Goal: Task Accomplishment & Management: Complete application form

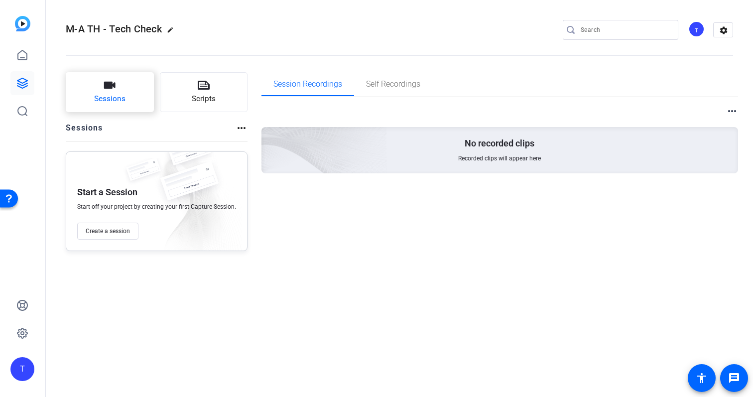
click at [130, 88] on button "Sessions" at bounding box center [110, 92] width 88 height 40
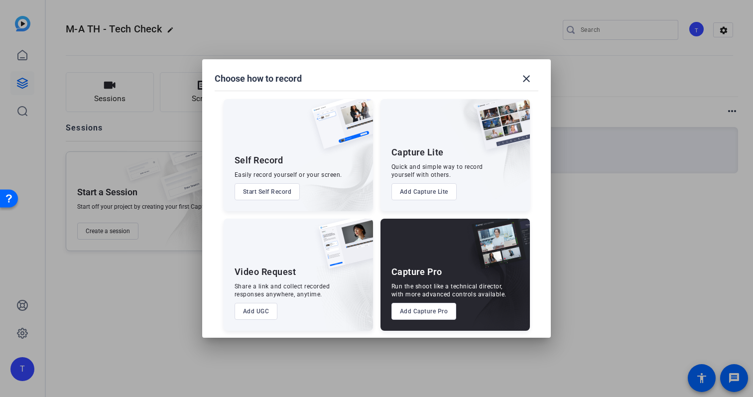
click at [438, 311] on button "Add Capture Pro" at bounding box center [423, 311] width 65 height 17
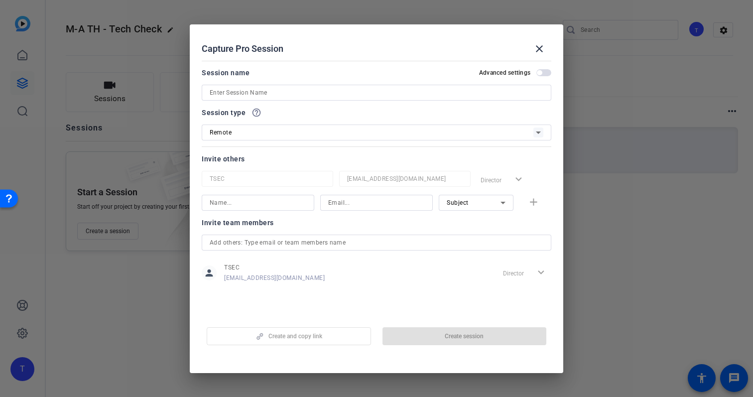
click at [542, 72] on span "button" at bounding box center [539, 72] width 5 height 5
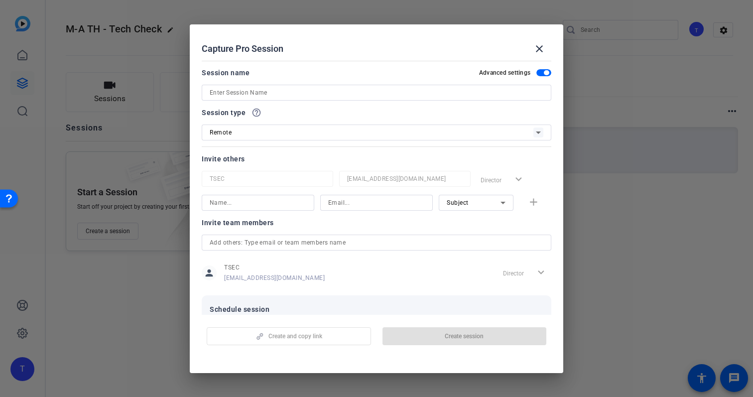
click at [410, 91] on input at bounding box center [377, 93] width 334 height 12
paste input "APAC – [PERSON_NAME]"
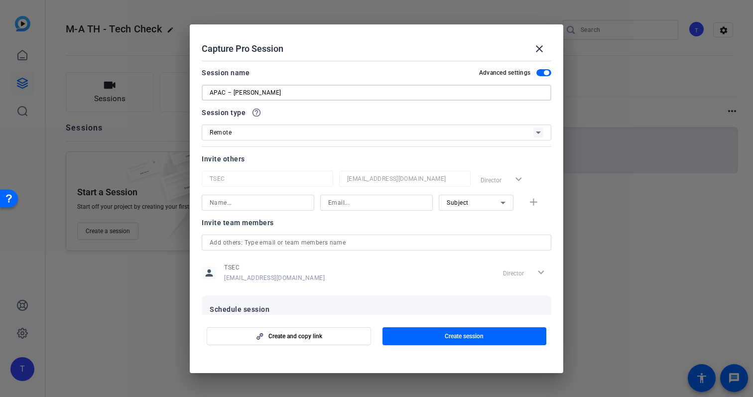
type input "APAC – [PERSON_NAME]"
click at [291, 196] on div at bounding box center [258, 203] width 97 height 16
paste input "APAC – [PERSON_NAME]"
drag, startPoint x: 233, startPoint y: 203, endPoint x: 190, endPoint y: 200, distance: 43.4
click at [190, 200] on mat-dialog-content "Session name Advanced settings APAC – [PERSON_NAME] Session type help_outline R…" at bounding box center [376, 186] width 373 height 258
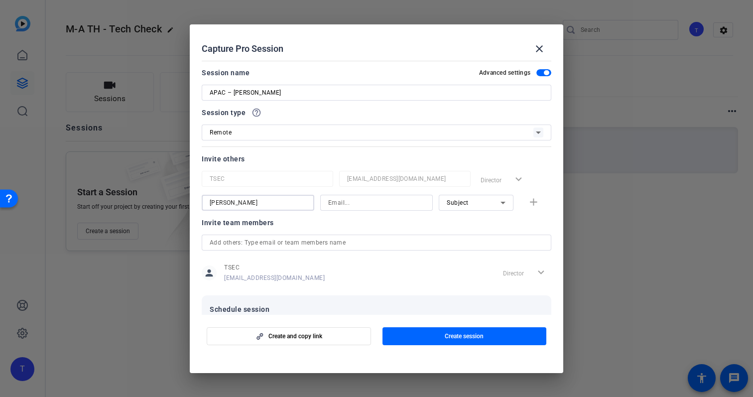
type input "[PERSON_NAME]"
click at [533, 205] on div "[PERSON_NAME] Subject add" at bounding box center [376, 203] width 349 height 16
click at [532, 202] on div "[PERSON_NAME] Subject add" at bounding box center [376, 203] width 349 height 16
click at [339, 206] on input at bounding box center [376, 203] width 97 height 12
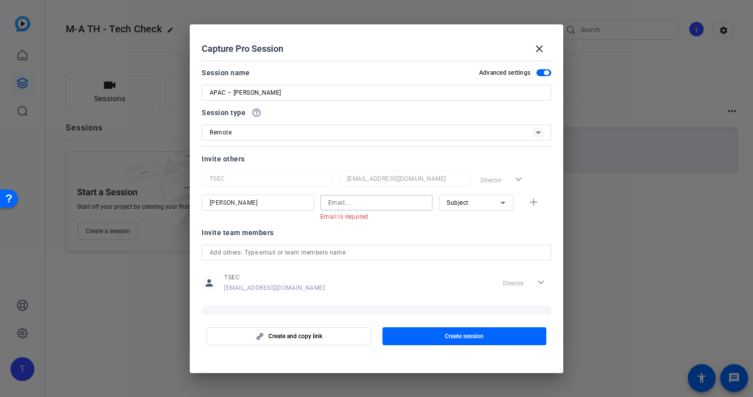
paste input "mailto:[PERSON_NAME][EMAIL_ADDRESS][PERSON_NAME][PERSON_NAME][DOMAIN_NAME]"
drag, startPoint x: 348, startPoint y: 204, endPoint x: 305, endPoint y: 204, distance: 42.8
click at [305, 204] on div "[PERSON_NAME] mailto:[PERSON_NAME][EMAIL_ADDRESS][PERSON_NAME][PERSON_NAME][DOM…" at bounding box center [376, 208] width 349 height 26
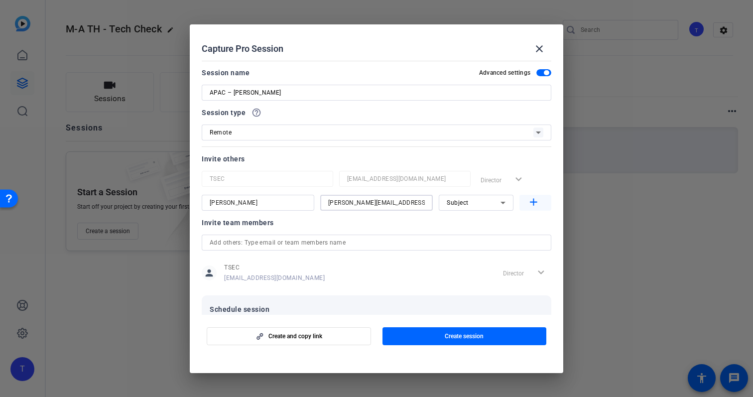
type input "[PERSON_NAME][EMAIL_ADDRESS][PERSON_NAME][PERSON_NAME][DOMAIN_NAME]"
click at [531, 203] on mat-icon "add" at bounding box center [533, 202] width 12 height 12
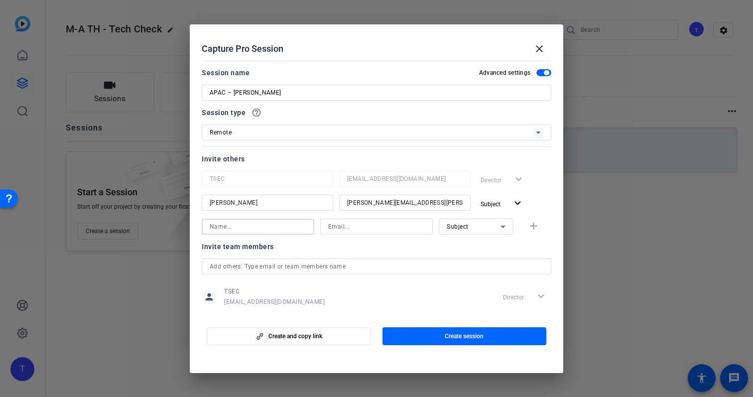
click at [273, 228] on input at bounding box center [258, 227] width 97 height 12
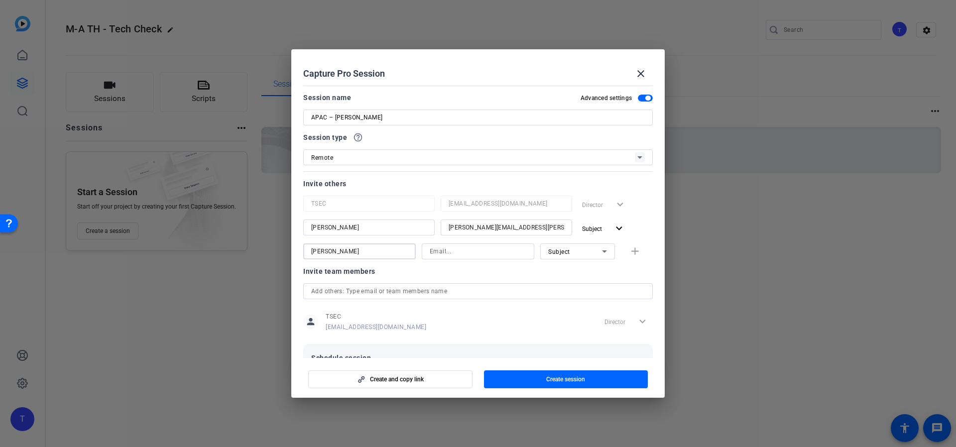
drag, startPoint x: 318, startPoint y: 250, endPoint x: 339, endPoint y: 262, distance: 23.7
click at [319, 250] on input "[PERSON_NAME]" at bounding box center [359, 251] width 97 height 12
click at [352, 251] on input "[PERSON_NAME]" at bounding box center [359, 251] width 97 height 12
type input "[PERSON_NAME]"
click at [450, 249] on input at bounding box center [478, 251] width 97 height 12
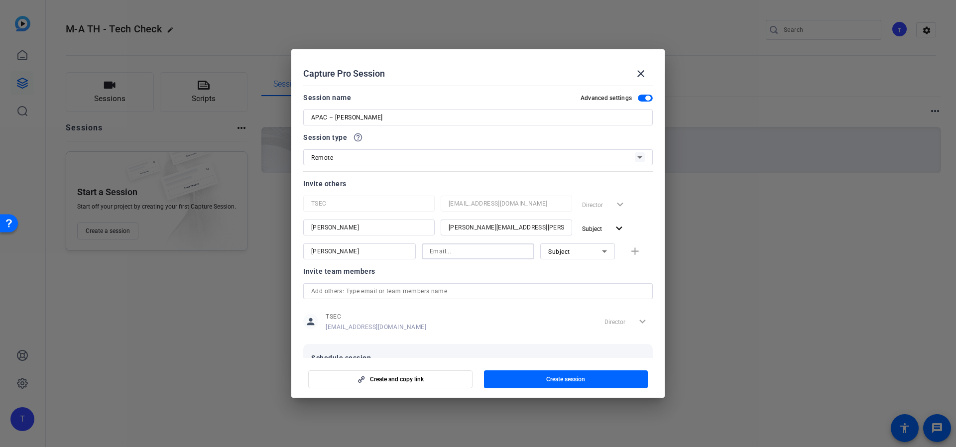
paste input "[PERSON_NAME][EMAIL_ADDRESS][PERSON_NAME][PERSON_NAME][DOMAIN_NAME]"
type input "[PERSON_NAME][EMAIL_ADDRESS][PERSON_NAME][PERSON_NAME][DOMAIN_NAME]"
click at [598, 249] on icon at bounding box center [604, 251] width 12 height 12
click at [580, 282] on mat-option "Watcher" at bounding box center [572, 287] width 75 height 16
click at [629, 252] on mat-icon "add" at bounding box center [635, 251] width 12 height 12
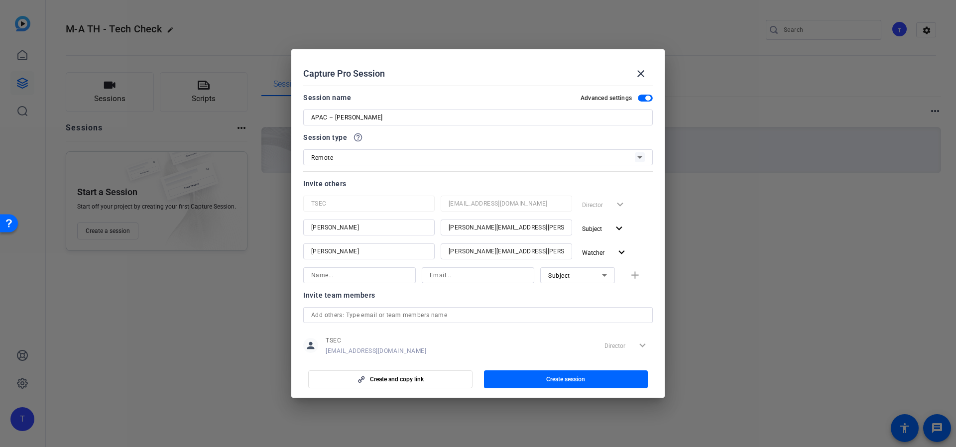
click at [345, 276] on input at bounding box center [359, 275] width 97 height 12
type input "[PERSON_NAME]"
click at [451, 273] on input at bounding box center [478, 275] width 97 height 12
type input "[PERSON_NAME][EMAIL_ADDRESS][PERSON_NAME][PERSON_NAME][DOMAIN_NAME]"
click at [598, 279] on icon at bounding box center [604, 275] width 12 height 12
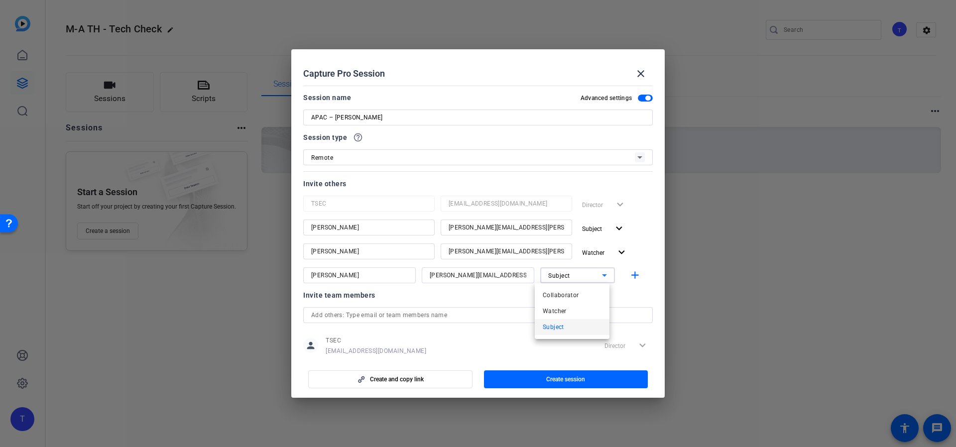
click at [581, 307] on mat-option "Watcher" at bounding box center [572, 311] width 75 height 16
click at [633, 275] on mat-icon "add" at bounding box center [635, 275] width 12 height 12
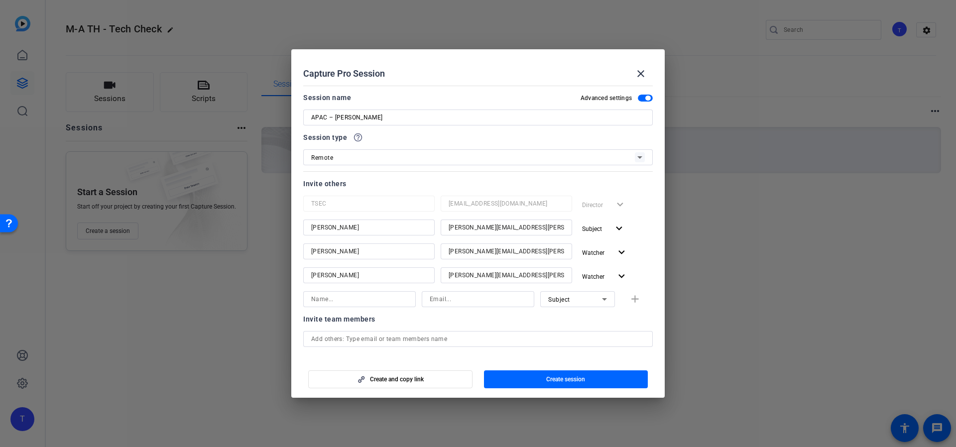
click at [401, 300] on input at bounding box center [359, 299] width 97 height 12
type input "[PERSON_NAME]"
click at [470, 299] on input at bounding box center [478, 299] width 97 height 12
type input "[EMAIL_ADDRESS][DOMAIN_NAME]"
click at [582, 301] on div "Subject" at bounding box center [575, 299] width 54 height 12
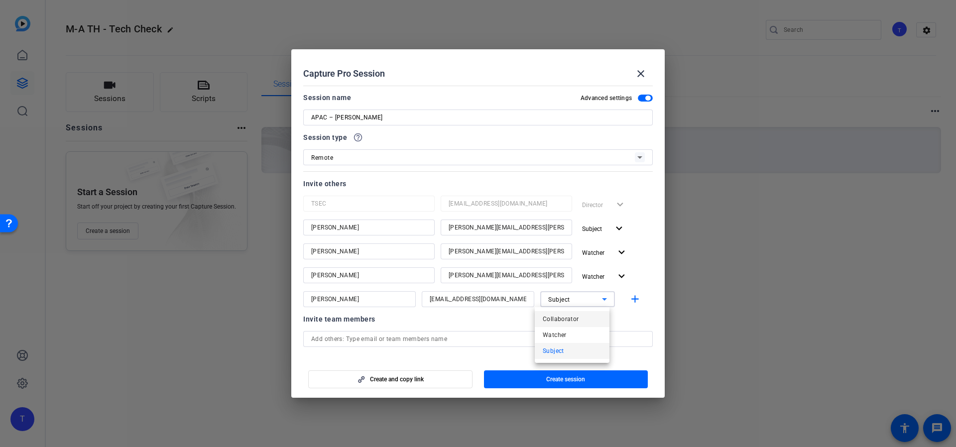
click at [579, 324] on mat-option "Collaborator" at bounding box center [572, 319] width 75 height 16
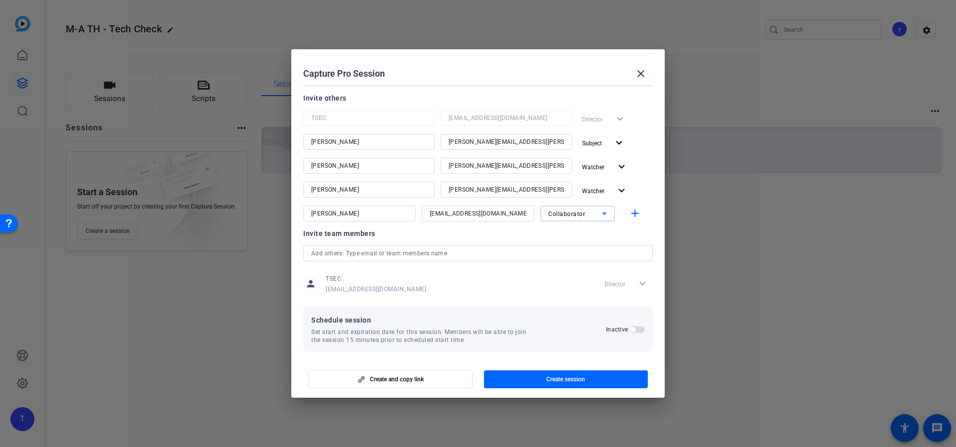
scroll to position [91, 0]
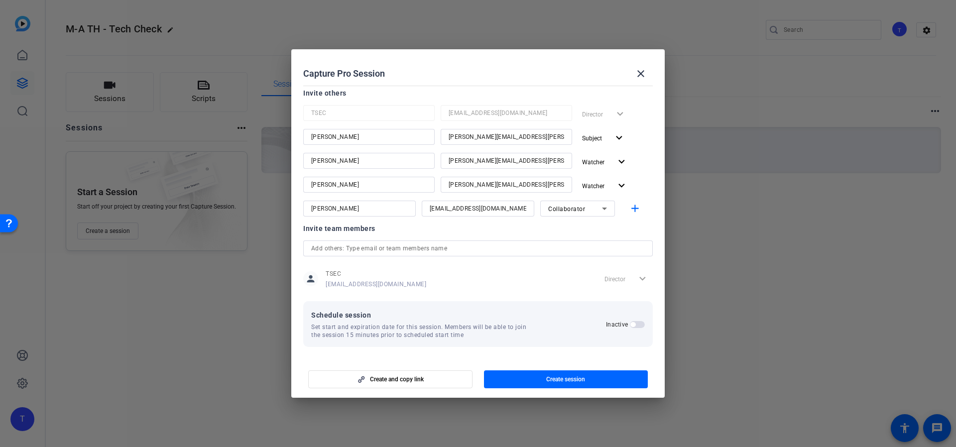
click at [630, 324] on span "button" at bounding box center [632, 324] width 5 height 5
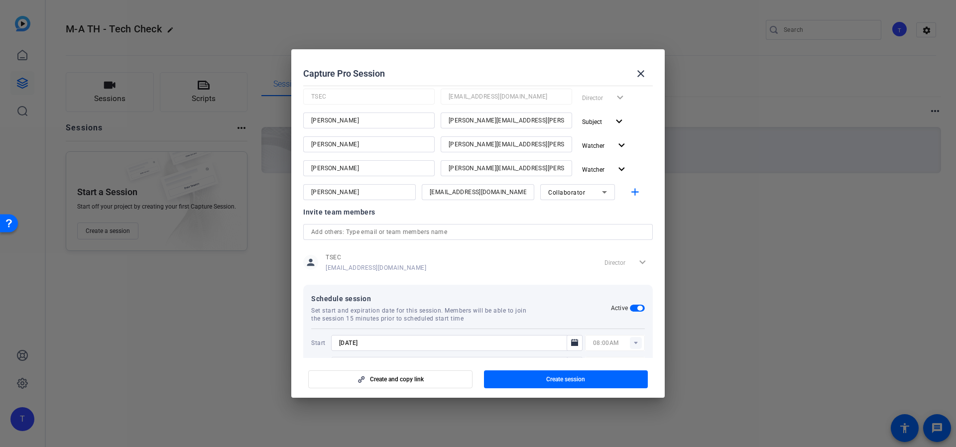
scroll to position [141, 0]
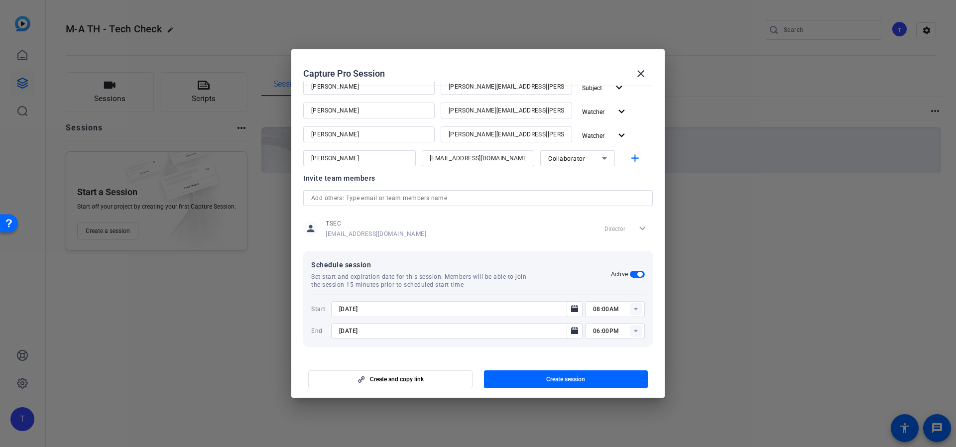
click at [518, 309] on input "[DATE]" at bounding box center [452, 309] width 226 height 12
click at [571, 311] on icon "Open calendar" at bounding box center [574, 308] width 7 height 7
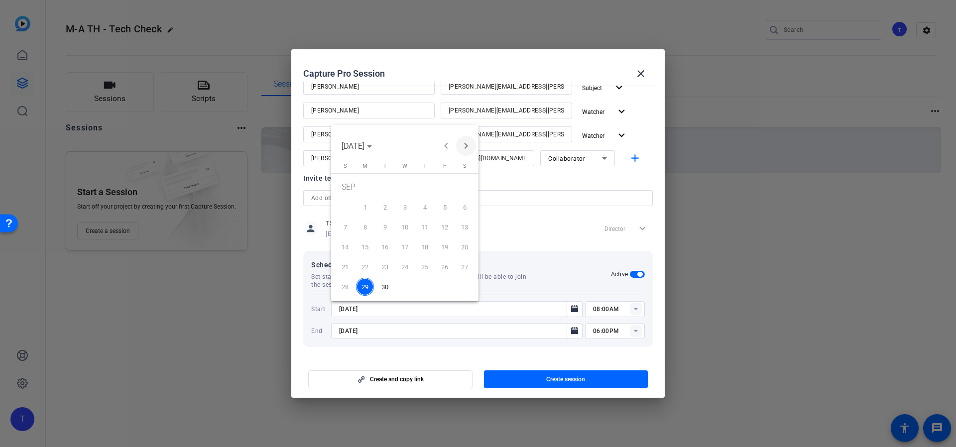
click at [465, 143] on span "Next month" at bounding box center [466, 146] width 20 height 20
click at [406, 191] on span "1" at bounding box center [405, 188] width 18 height 20
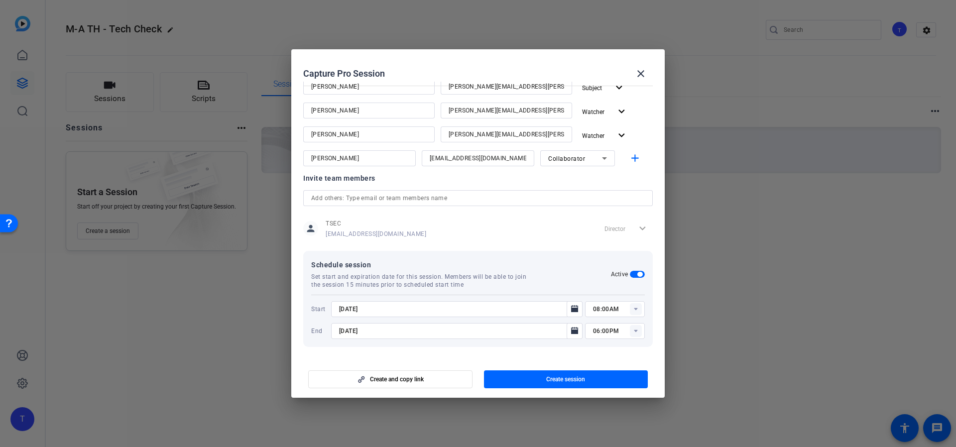
type input "[DATE]"
click at [630, 309] on rect at bounding box center [636, 309] width 12 height 12
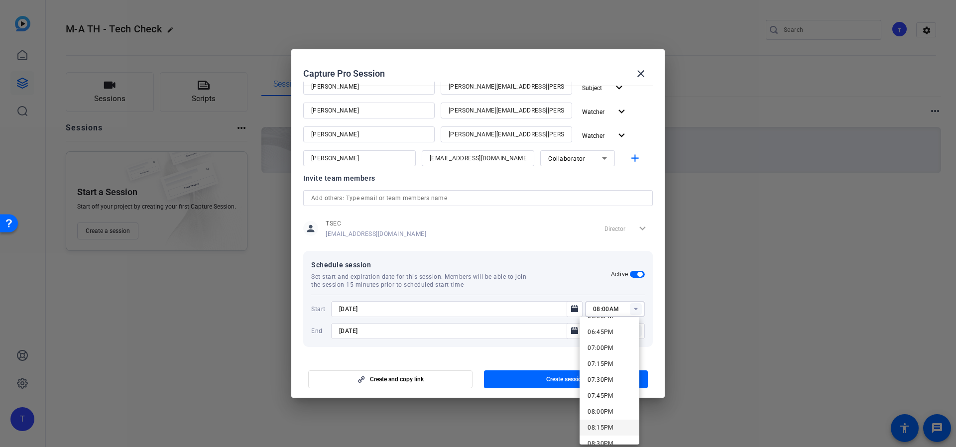
scroll to position [1217, 0]
click at [609, 391] on span "08:00PM" at bounding box center [600, 386] width 26 height 12
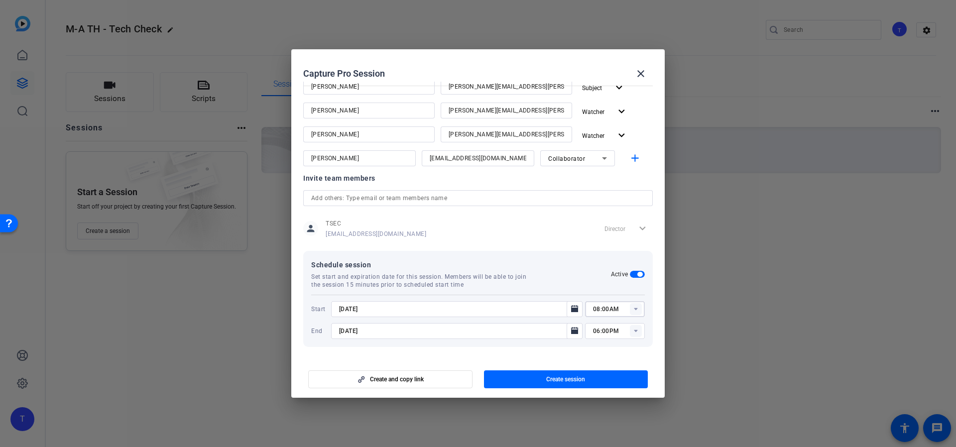
type input "08:00PM"
drag, startPoint x: 442, startPoint y: 378, endPoint x: 450, endPoint y: 377, distance: 8.1
click at [442, 378] on span "button" at bounding box center [390, 379] width 163 height 24
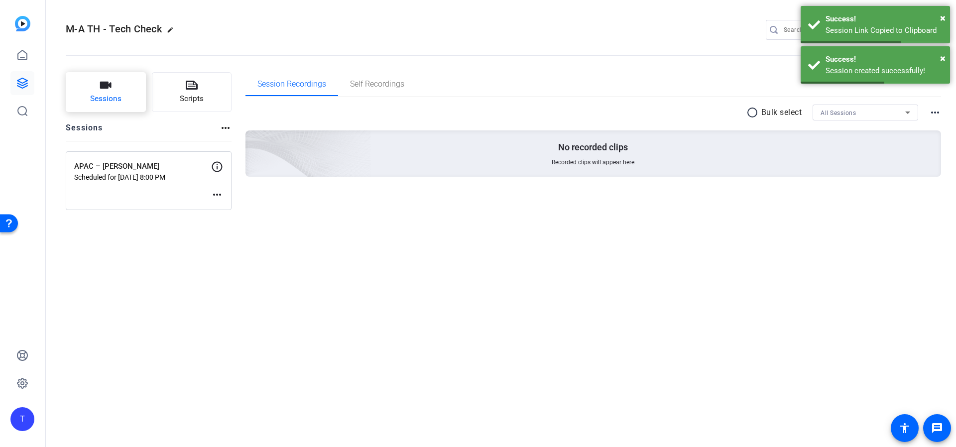
click at [121, 87] on button "Sessions" at bounding box center [106, 92] width 80 height 40
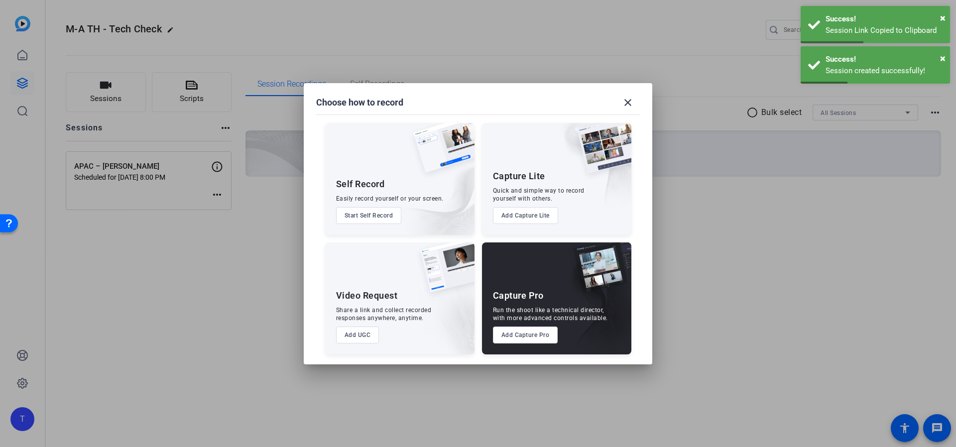
click at [522, 337] on button "Add Capture Pro" at bounding box center [525, 335] width 65 height 17
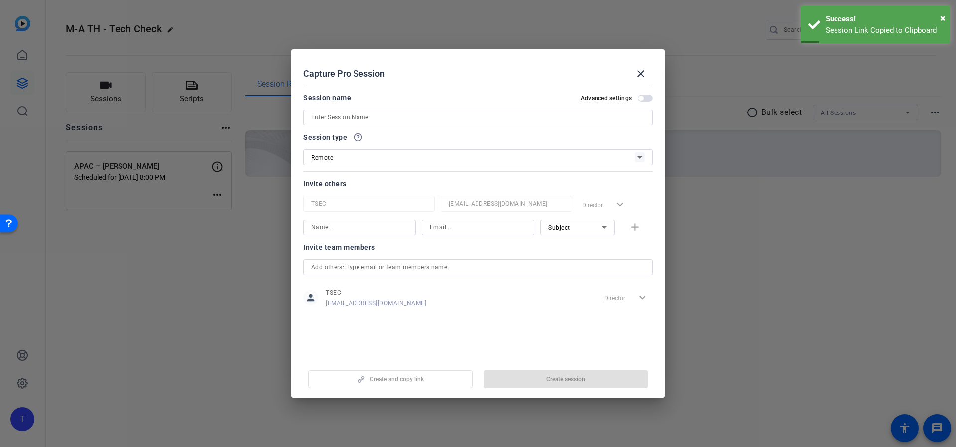
click at [386, 114] on input at bounding box center [478, 118] width 334 height 12
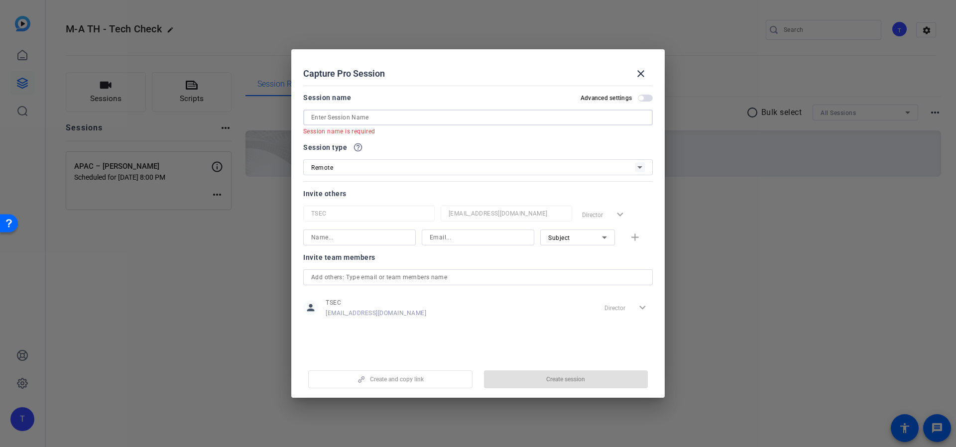
click at [413, 118] on input at bounding box center [478, 118] width 334 height 12
paste input "EMEA – [PERSON_NAME]"
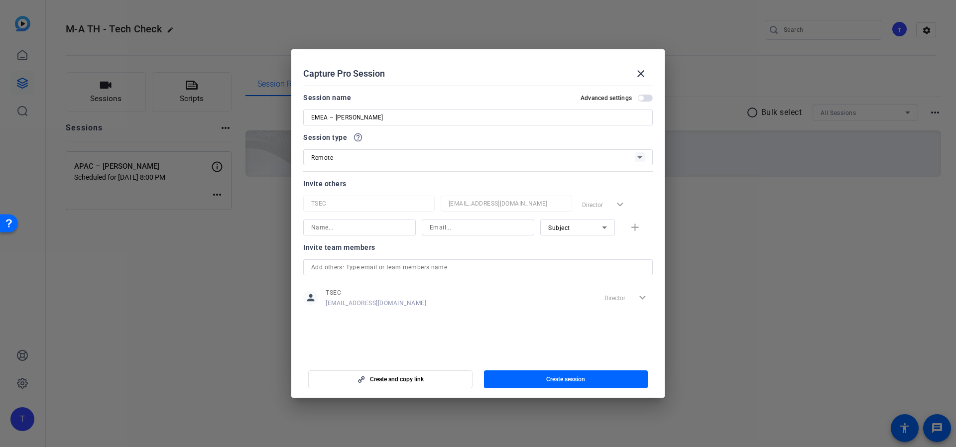
click at [646, 99] on span "button" at bounding box center [645, 98] width 15 height 7
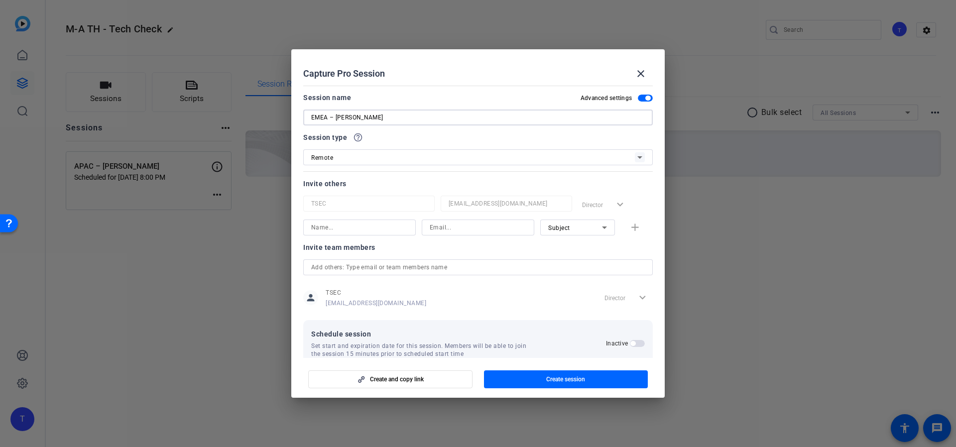
drag, startPoint x: 389, startPoint y: 117, endPoint x: 338, endPoint y: 119, distance: 51.8
click at [337, 119] on input "EMEA – [PERSON_NAME]" at bounding box center [478, 118] width 334 height 12
type input "EMEA – [PERSON_NAME]"
click at [335, 225] on input at bounding box center [359, 228] width 97 height 12
paste input "[PERSON_NAME]"
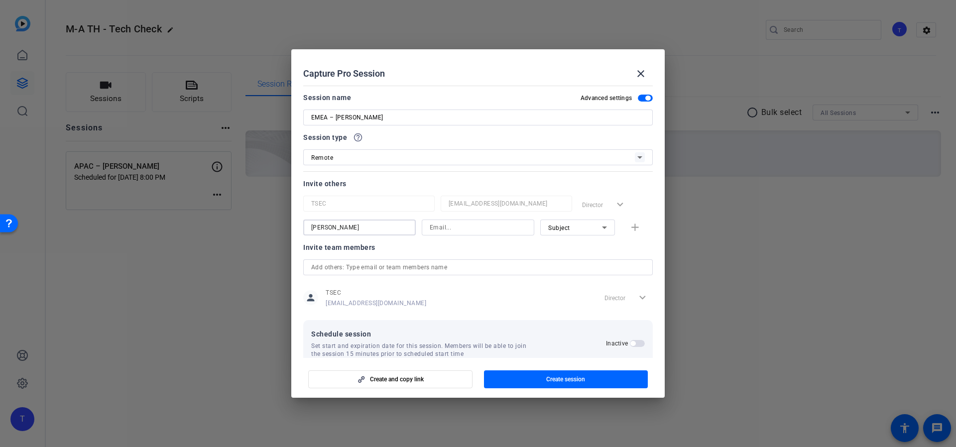
type input "[PERSON_NAME]"
click at [482, 229] on input at bounding box center [478, 228] width 97 height 12
paste input "mailto:[PERSON_NAME][EMAIL_ADDRESS][PERSON_NAME][DOMAIN_NAME]"
click at [579, 227] on div "Subject" at bounding box center [575, 228] width 54 height 12
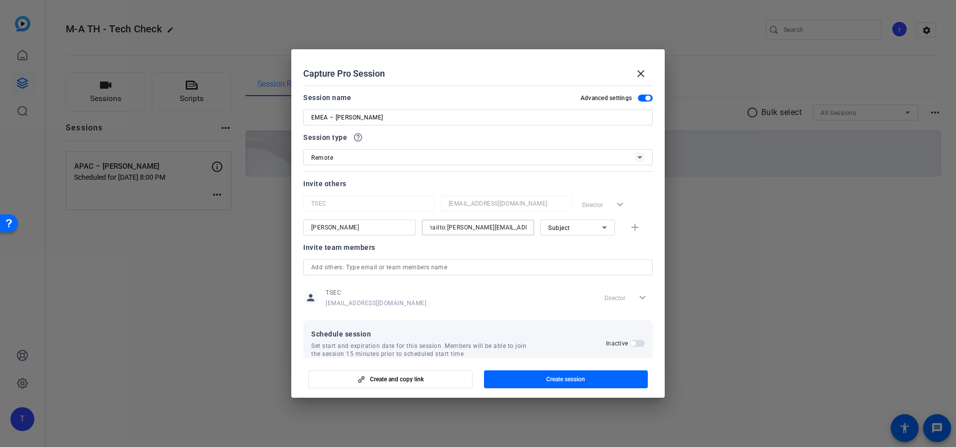
scroll to position [0, 0]
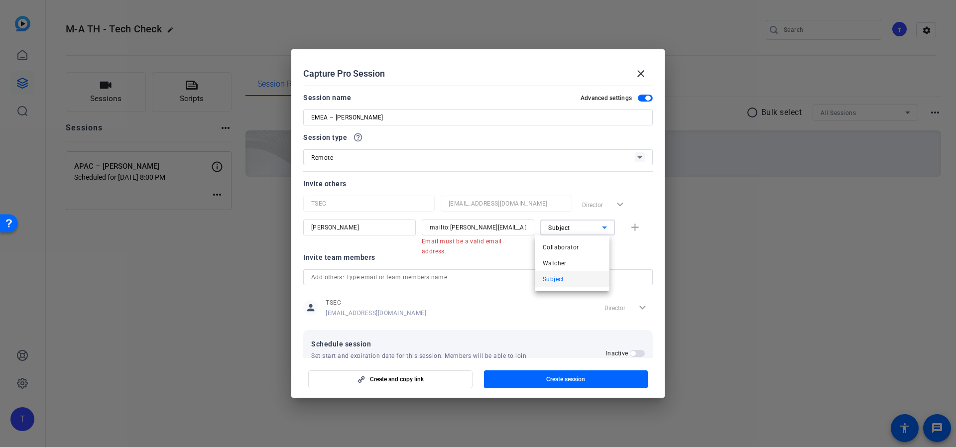
click at [625, 250] on div at bounding box center [478, 223] width 956 height 447
drag, startPoint x: 447, startPoint y: 228, endPoint x: 385, endPoint y: 220, distance: 62.3
click at [381, 220] on div "[PERSON_NAME] mailto:[PERSON_NAME][EMAIL_ADDRESS][PERSON_NAME][DOMAIN_NAME] Ema…" at bounding box center [477, 233] width 349 height 26
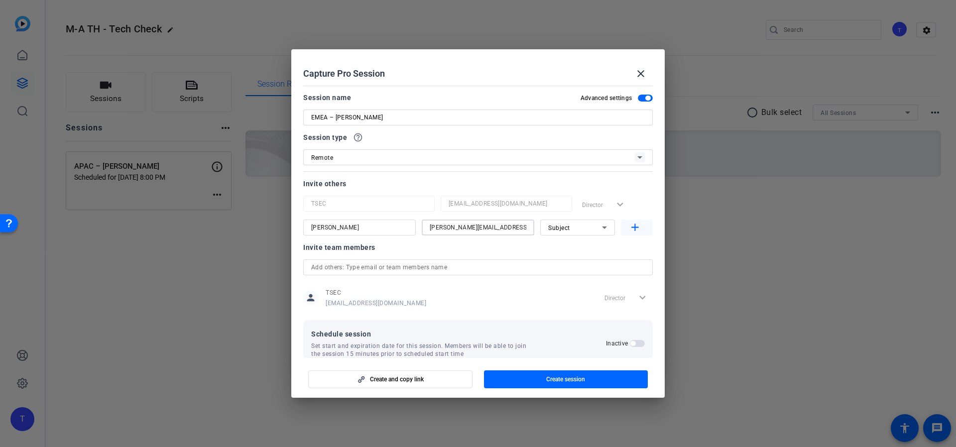
type input "[PERSON_NAME][EMAIL_ADDRESS][PERSON_NAME][DOMAIN_NAME]"
click at [629, 225] on mat-icon "add" at bounding box center [635, 228] width 12 height 12
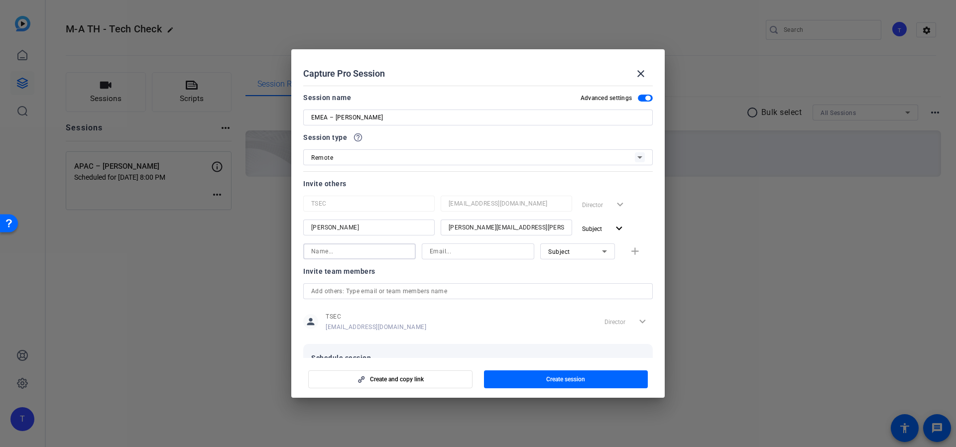
click at [381, 251] on input at bounding box center [359, 251] width 97 height 12
type input "[PERSON_NAME]"
click at [483, 252] on input at bounding box center [478, 251] width 97 height 12
type input "[PERSON_NAME][EMAIL_ADDRESS][PERSON_NAME][PERSON_NAME][DOMAIN_NAME]"
click at [560, 252] on span "Subject" at bounding box center [559, 251] width 22 height 7
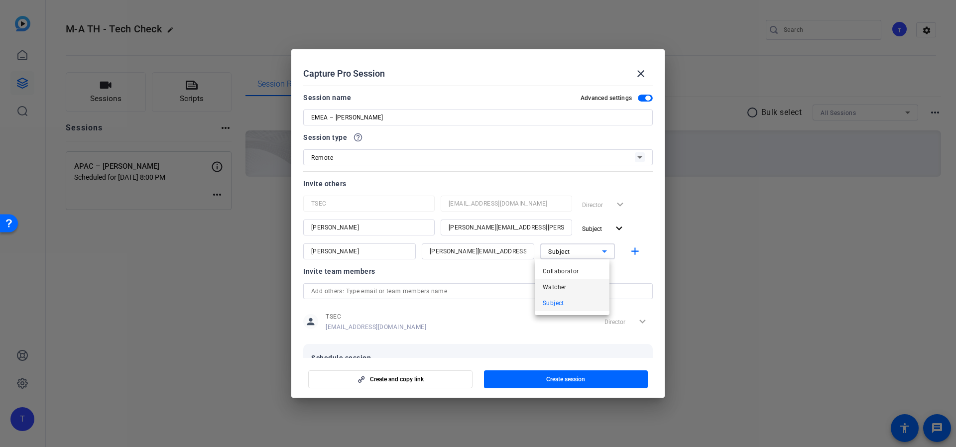
click at [577, 286] on mat-option "Watcher" at bounding box center [572, 287] width 75 height 16
click at [629, 251] on mat-icon "add" at bounding box center [635, 251] width 12 height 12
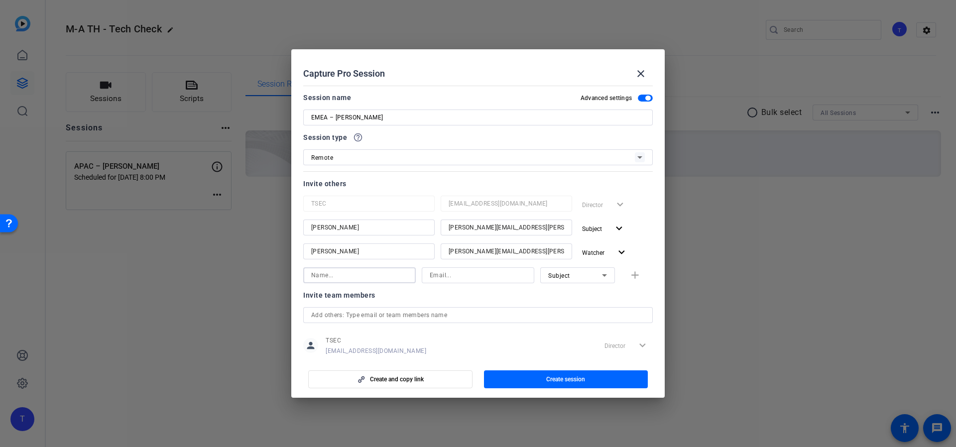
click at [378, 280] on input at bounding box center [359, 275] width 97 height 12
type input "[PERSON_NAME]"
click at [466, 278] on input at bounding box center [478, 275] width 97 height 12
type input "[PERSON_NAME][EMAIL_ADDRESS][PERSON_NAME][PERSON_NAME][DOMAIN_NAME]"
click at [557, 273] on span "Subject" at bounding box center [559, 275] width 22 height 7
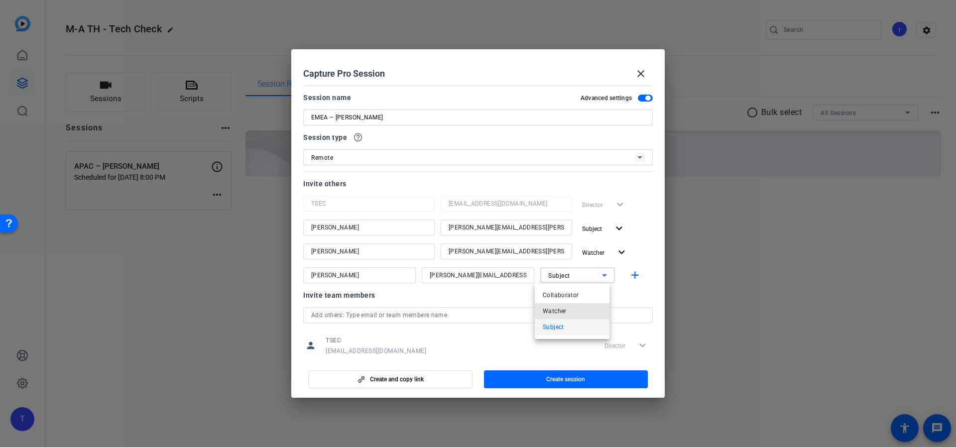
drag, startPoint x: 583, startPoint y: 312, endPoint x: 644, endPoint y: 287, distance: 65.4
click at [583, 312] on mat-option "Watcher" at bounding box center [572, 311] width 75 height 16
drag, startPoint x: 632, startPoint y: 274, endPoint x: 579, endPoint y: 296, distance: 57.1
click at [632, 274] on mat-icon "add" at bounding box center [635, 275] width 12 height 12
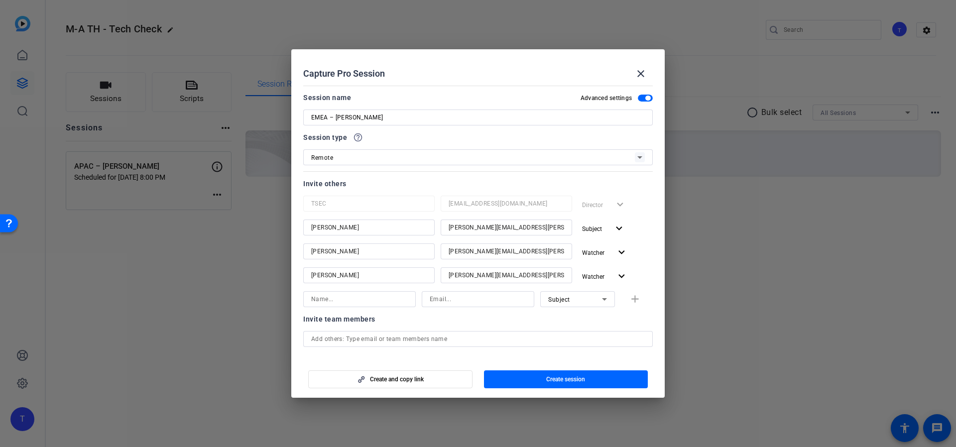
click at [355, 298] on input at bounding box center [359, 299] width 97 height 12
type input "[PERSON_NAME]"
click at [438, 298] on input at bounding box center [478, 299] width 97 height 12
type input "[EMAIL_ADDRESS][DOMAIN_NAME]"
click at [589, 295] on div "Subject" at bounding box center [575, 299] width 54 height 12
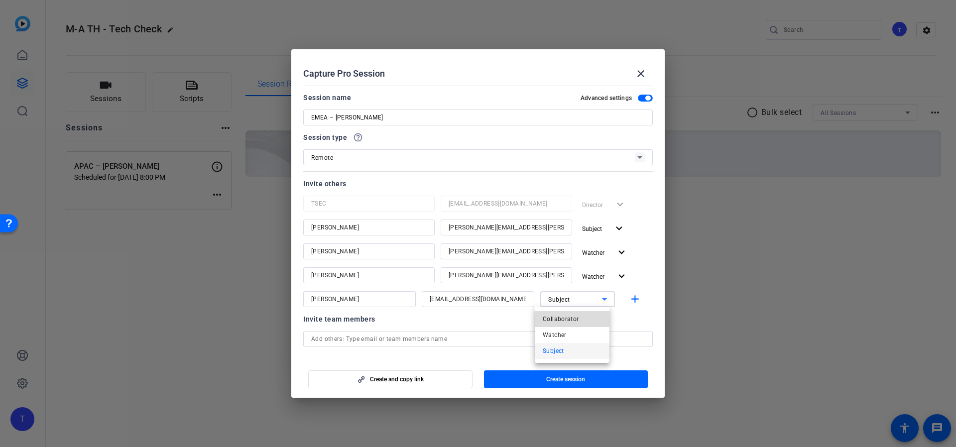
click at [590, 319] on mat-option "Collaborator" at bounding box center [572, 319] width 75 height 16
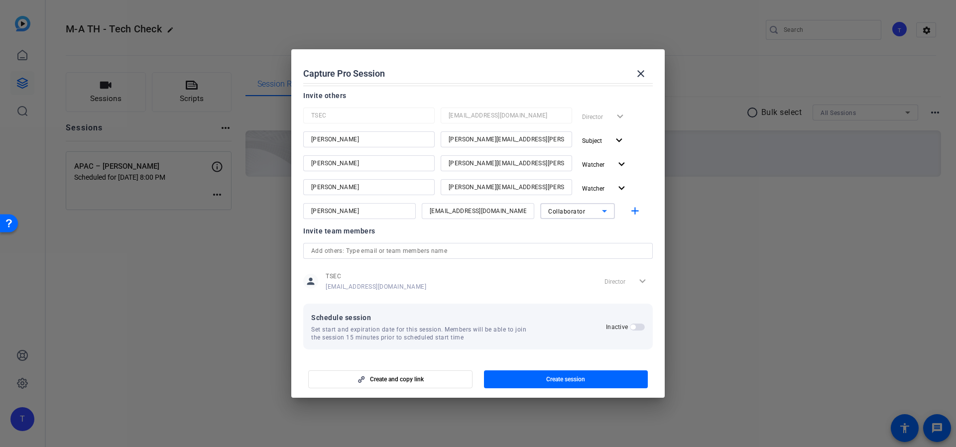
scroll to position [91, 0]
click at [632, 323] on span "button" at bounding box center [637, 324] width 15 height 7
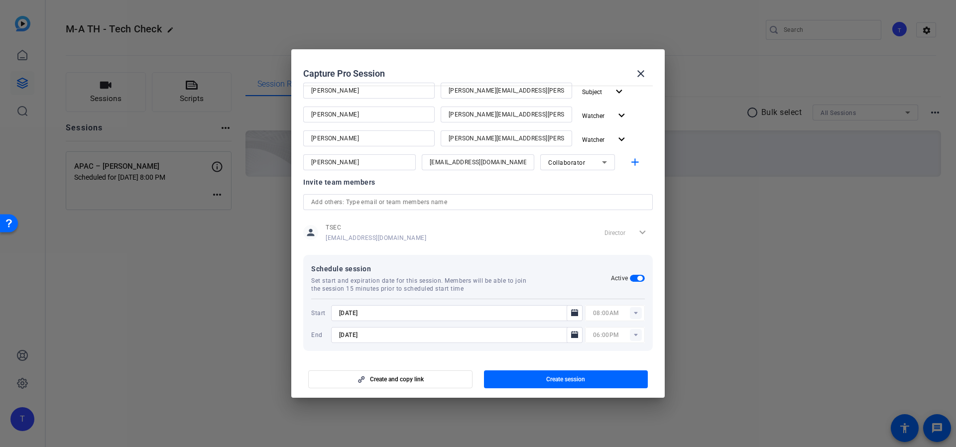
scroll to position [141, 0]
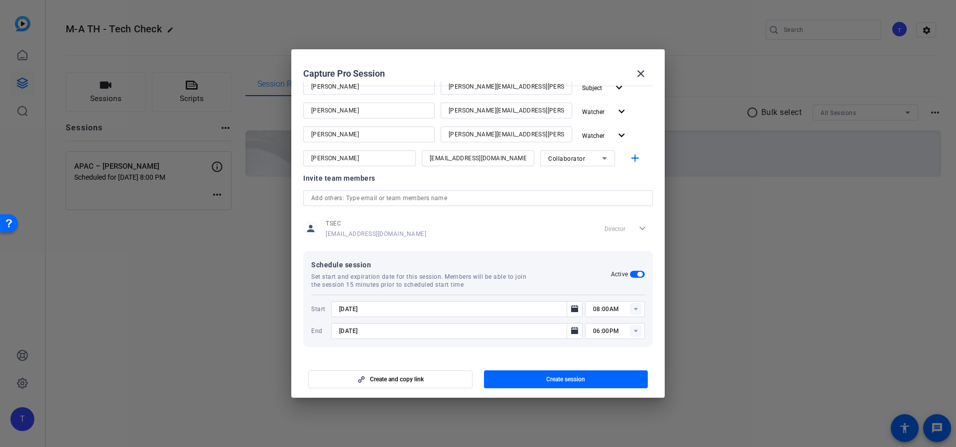
click at [518, 310] on input "[DATE]" at bounding box center [452, 309] width 226 height 12
click at [572, 308] on icon "Open calendar" at bounding box center [574, 308] width 7 height 7
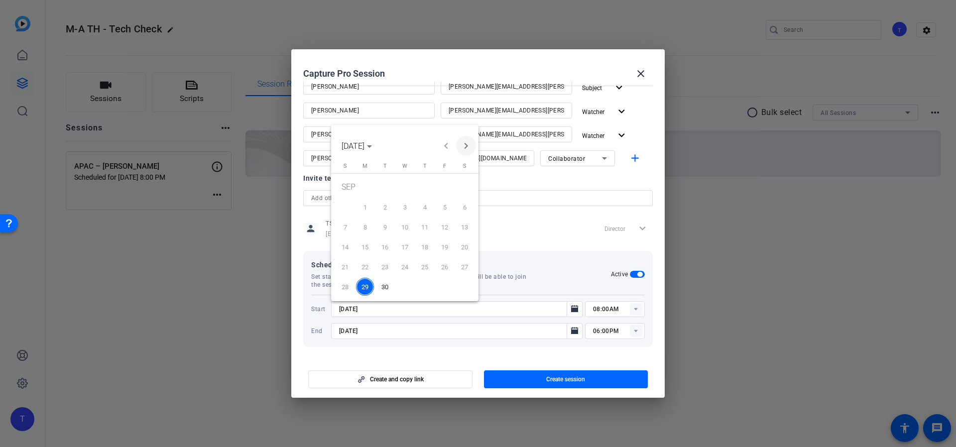
click at [465, 146] on span "Next month" at bounding box center [466, 146] width 20 height 20
drag, startPoint x: 405, startPoint y: 187, endPoint x: 424, endPoint y: 196, distance: 20.9
click at [406, 187] on span "1" at bounding box center [405, 188] width 18 height 20
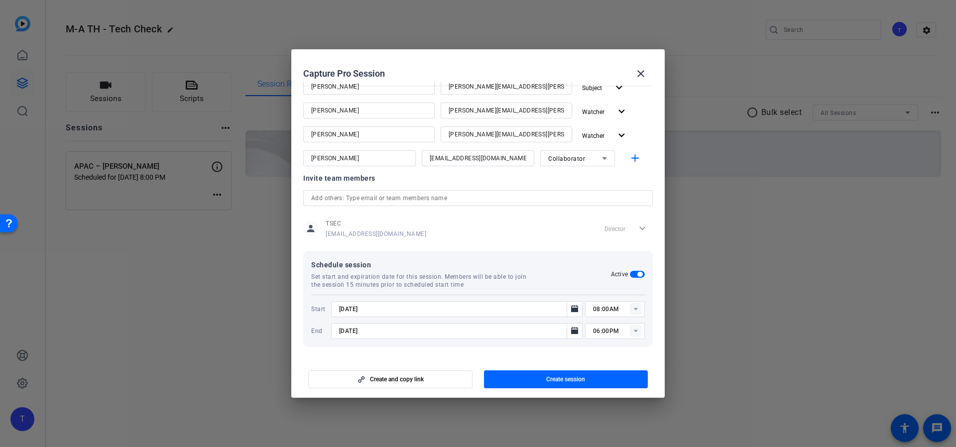
type input "[DATE]"
click at [630, 308] on rect at bounding box center [636, 309] width 12 height 12
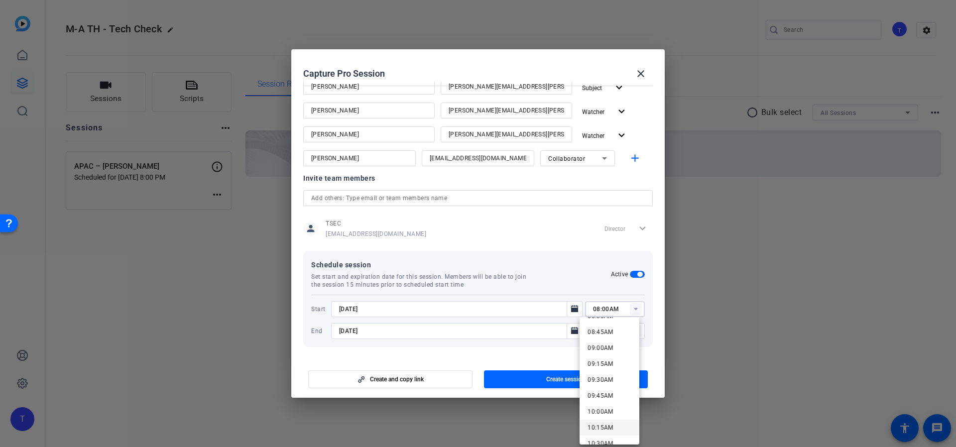
scroll to position [563, 0]
click at [602, 396] on span "10:00AM" at bounding box center [600, 403] width 26 height 7
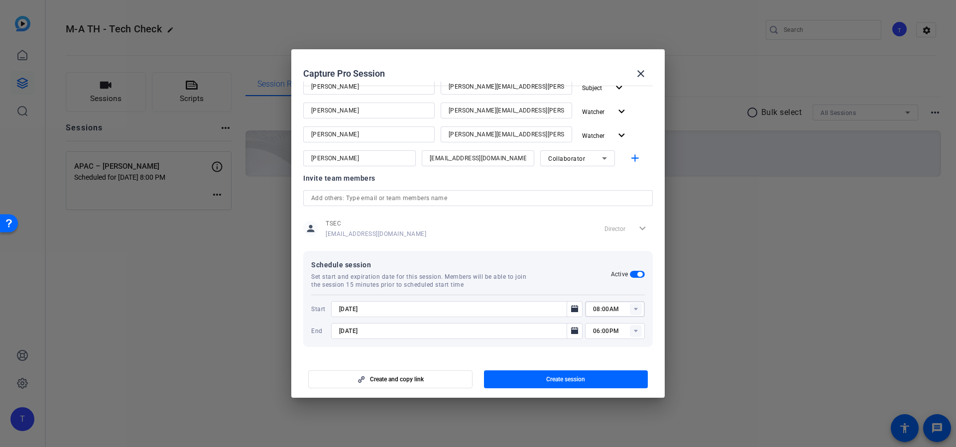
type input "10:00AM"
click at [547, 379] on span "Create session" at bounding box center [565, 379] width 39 height 8
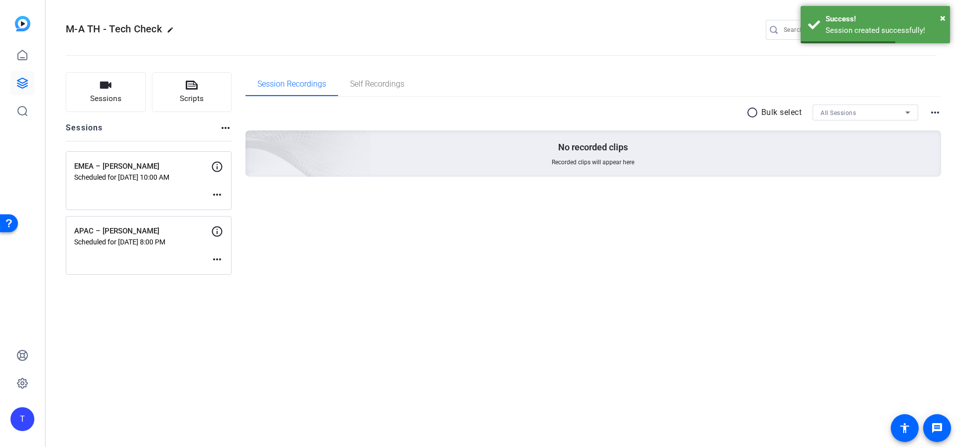
drag, startPoint x: 77, startPoint y: 35, endPoint x: 91, endPoint y: 63, distance: 31.4
click at [79, 36] on h2 "M-A TH - Tech Check edit" at bounding box center [122, 29] width 113 height 17
click at [121, 103] on button "Sessions" at bounding box center [106, 92] width 80 height 40
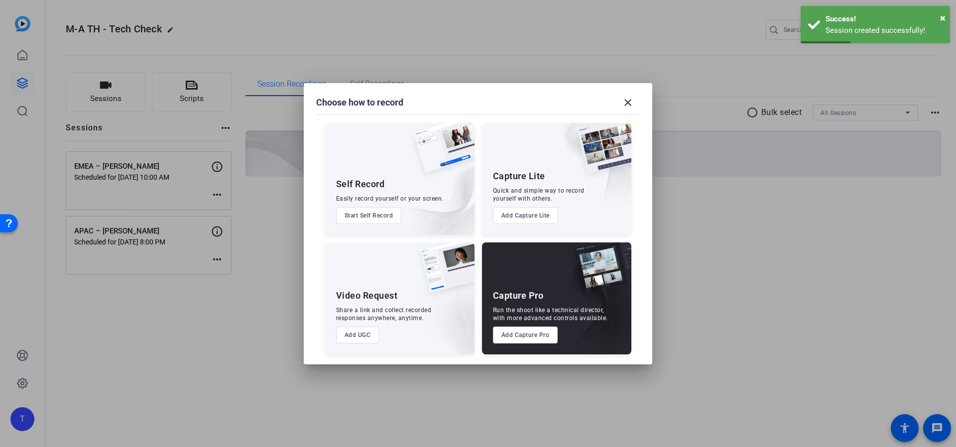
drag, startPoint x: 527, startPoint y: 338, endPoint x: 751, endPoint y: 335, distance: 224.0
click at [528, 338] on button "Add Capture Pro" at bounding box center [525, 335] width 65 height 17
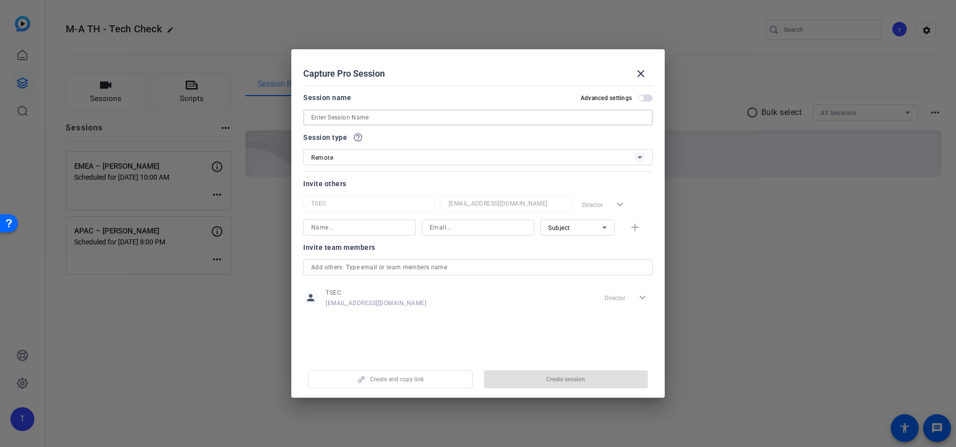
paste input "LATAM – Can Gumus"
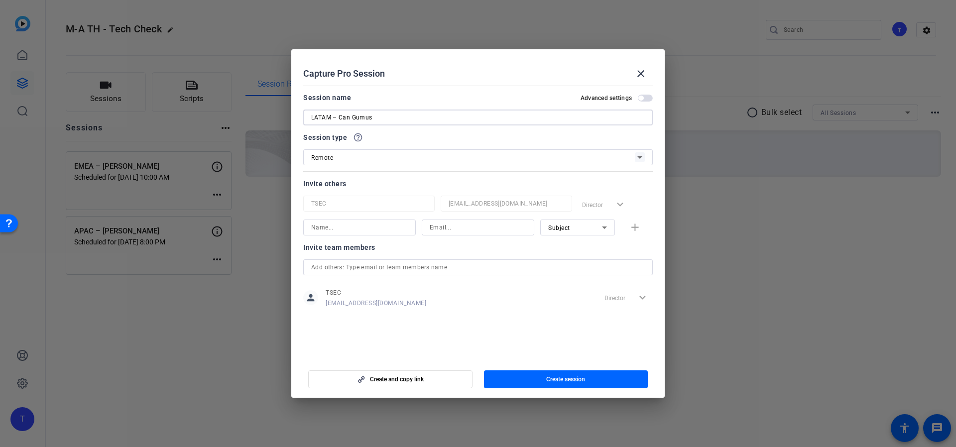
drag, startPoint x: 376, startPoint y: 118, endPoint x: 340, endPoint y: 119, distance: 36.9
click at [340, 119] on input "LATAM – Can Gumus" at bounding box center [478, 118] width 334 height 12
type input "LATAM – Can Gumus"
click at [339, 223] on input at bounding box center [359, 228] width 97 height 12
paste input "Can Gumus"
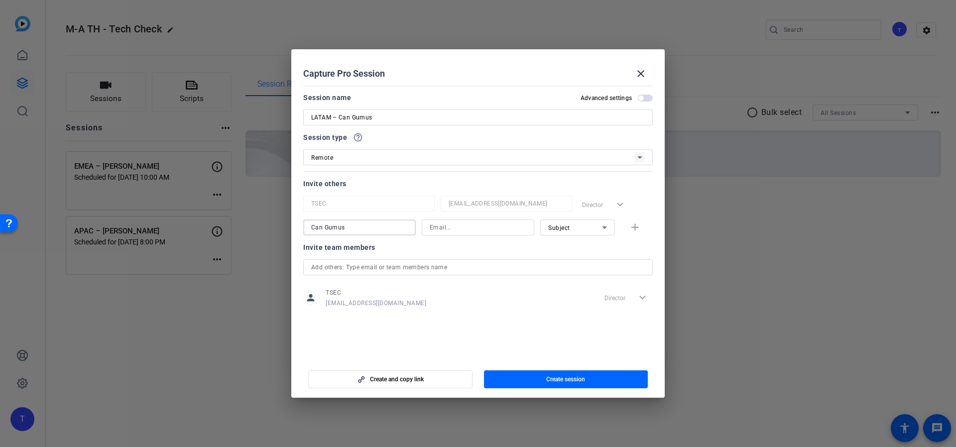
type input "Can Gumus"
click at [470, 225] on input at bounding box center [478, 228] width 97 height 12
paste input "mailto:[EMAIL_ADDRESS][PERSON_NAME][DOMAIN_NAME]"
drag, startPoint x: 450, startPoint y: 228, endPoint x: 378, endPoint y: 221, distance: 72.0
click at [377, 221] on div "Can Gumus mailto:[EMAIL_ADDRESS][PERSON_NAME][DOMAIN_NAME] Subject add" at bounding box center [477, 228] width 349 height 16
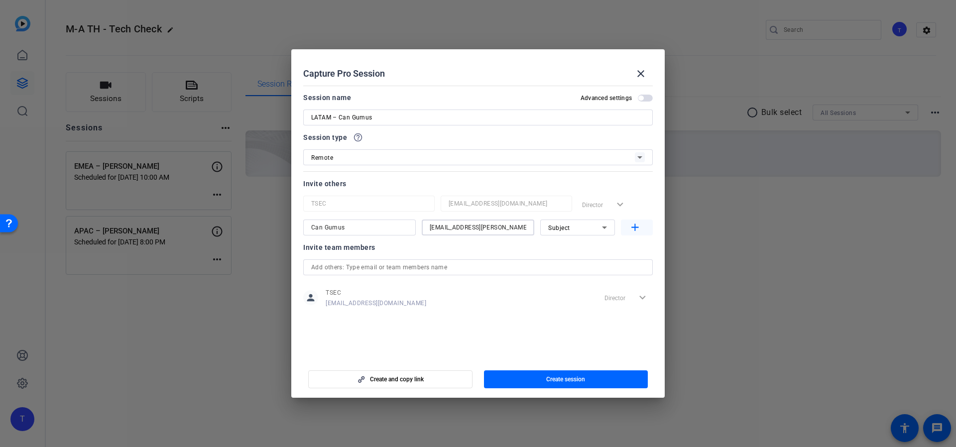
type input "[EMAIL_ADDRESS][PERSON_NAME][DOMAIN_NAME]"
click at [633, 227] on mat-icon "add" at bounding box center [635, 228] width 12 height 12
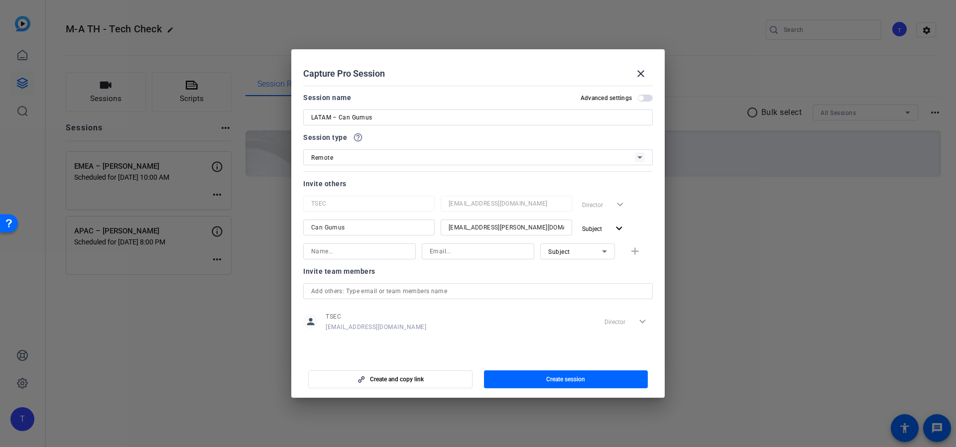
click at [363, 256] on input at bounding box center [359, 251] width 97 height 12
type input "a"
type input "[PERSON_NAME]"
click at [498, 249] on input at bounding box center [478, 251] width 97 height 12
type input "[PERSON_NAME][EMAIL_ADDRESS][PERSON_NAME][PERSON_NAME][DOMAIN_NAME]"
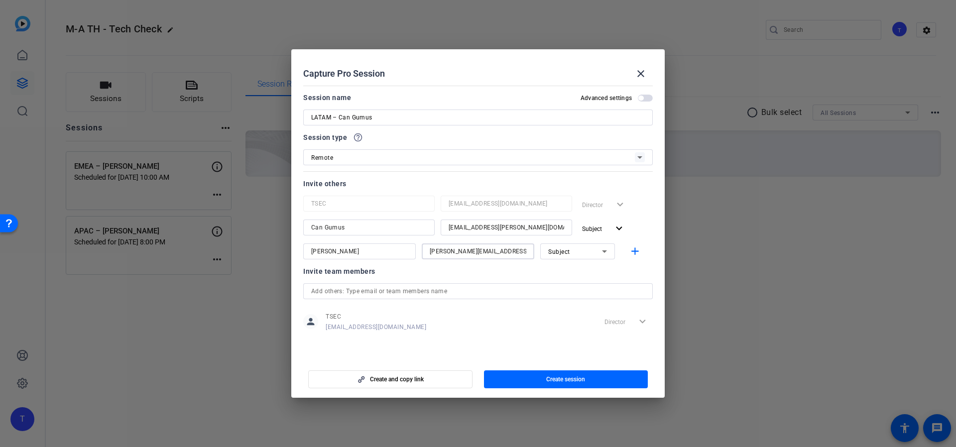
click at [604, 250] on icon at bounding box center [604, 251] width 5 height 2
click at [584, 288] on mat-option "Watcher" at bounding box center [577, 287] width 75 height 16
click at [637, 254] on mat-icon "add" at bounding box center [635, 251] width 12 height 12
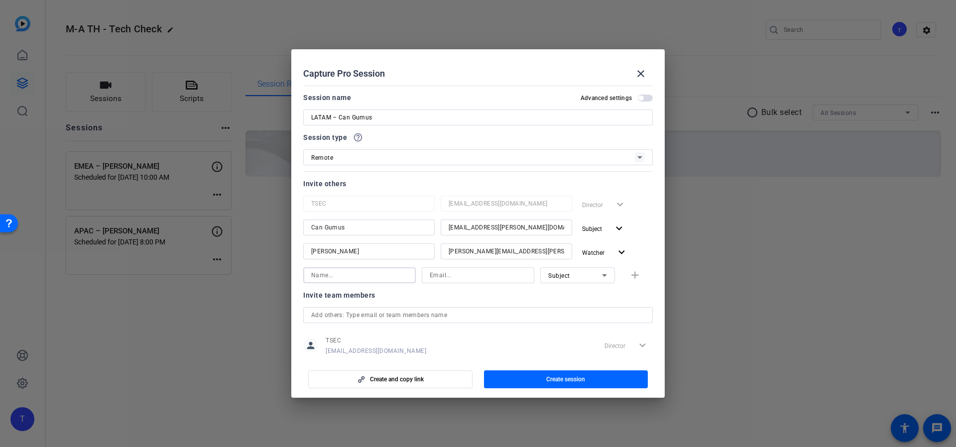
click at [368, 272] on input at bounding box center [359, 275] width 97 height 12
type input "[PERSON_NAME]"
click at [443, 276] on input at bounding box center [478, 275] width 97 height 12
type input "[PERSON_NAME][EMAIL_ADDRESS][PERSON_NAME][PERSON_NAME][DOMAIN_NAME]"
click at [636, 276] on span "button" at bounding box center [637, 275] width 32 height 24
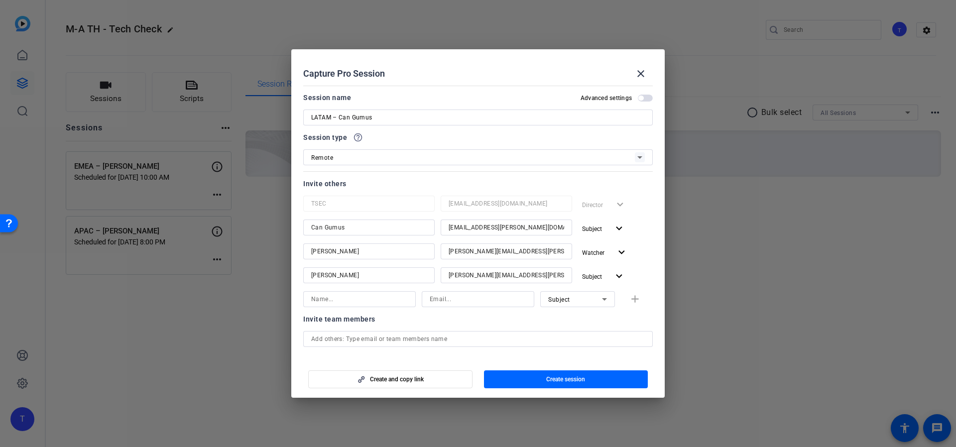
click at [403, 299] on input at bounding box center [359, 299] width 97 height 12
drag, startPoint x: 313, startPoint y: 300, endPoint x: 300, endPoint y: 304, distance: 13.5
click at [300, 304] on mat-dialog-content "Session name Advanced settings LATAM – Can Gumus Session type help_outline Remo…" at bounding box center [477, 220] width 373 height 276
type input "[PERSON_NAME]"
click at [506, 295] on input at bounding box center [478, 299] width 97 height 12
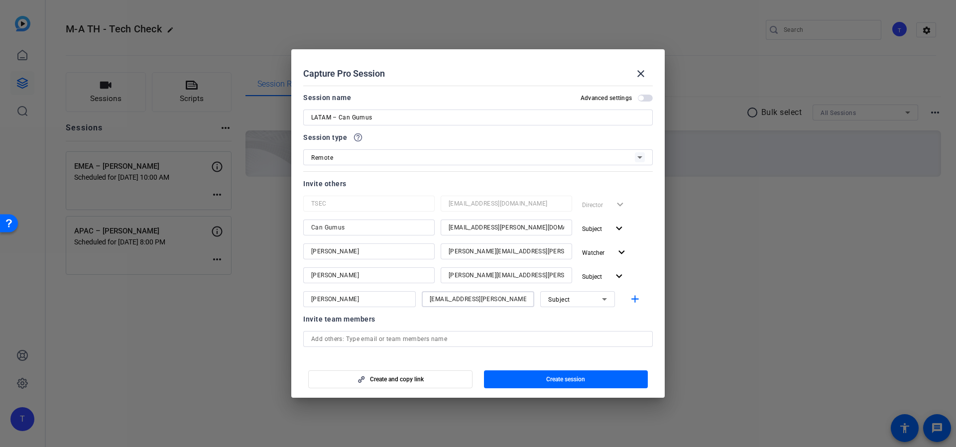
drag, startPoint x: 518, startPoint y: 300, endPoint x: 431, endPoint y: 295, distance: 86.7
click at [401, 293] on div "[PERSON_NAME] [EMAIL_ADDRESS][PERSON_NAME][DOMAIN_NAME] Subject add" at bounding box center [477, 299] width 349 height 16
type input "[EMAIL_ADDRESS][DOMAIN_NAME]"
click at [557, 295] on div "Subject" at bounding box center [575, 299] width 54 height 12
click at [581, 334] on mat-option "Watcher" at bounding box center [572, 335] width 75 height 16
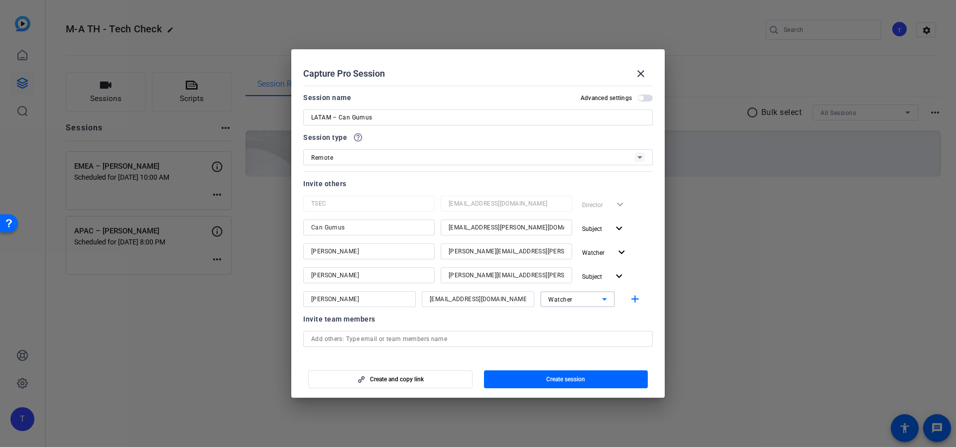
click at [598, 299] on icon at bounding box center [604, 299] width 12 height 12
click at [599, 276] on div at bounding box center [478, 223] width 956 height 447
click at [613, 276] on mat-icon "expand_more" at bounding box center [619, 276] width 12 height 12
click at [603, 312] on span "Watcher" at bounding box center [609, 314] width 24 height 7
click at [557, 301] on span "Watcher" at bounding box center [560, 299] width 24 height 7
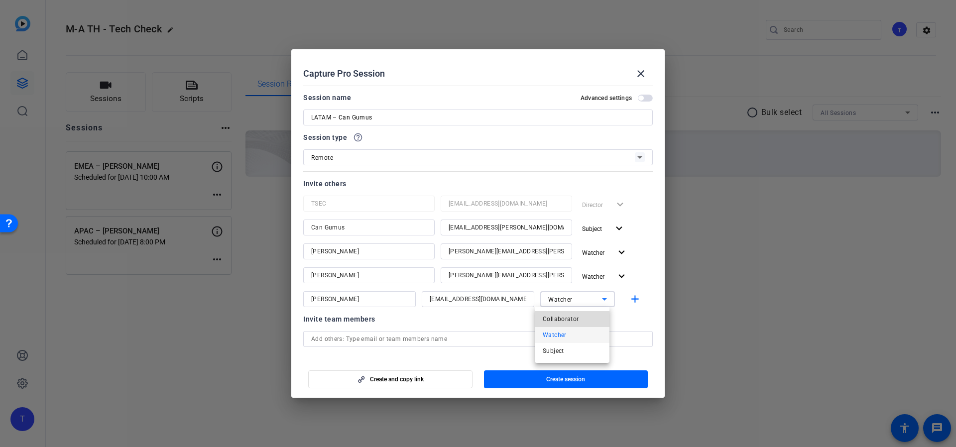
click at [561, 319] on span "Collaborator" at bounding box center [561, 319] width 36 height 12
click at [572, 379] on span "Create session" at bounding box center [565, 379] width 39 height 8
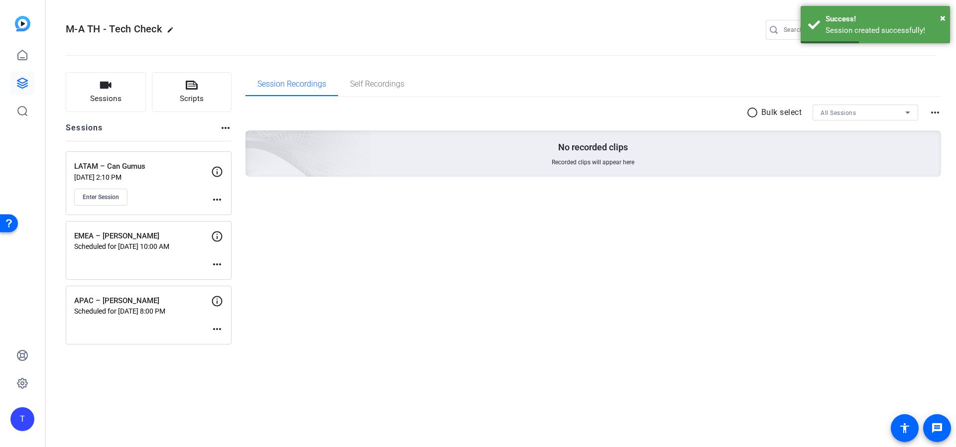
click at [216, 331] on mat-icon "more_horiz" at bounding box center [217, 329] width 12 height 12
drag, startPoint x: 264, startPoint y: 281, endPoint x: 247, endPoint y: 265, distance: 23.2
click at [262, 278] on div at bounding box center [478, 223] width 956 height 447
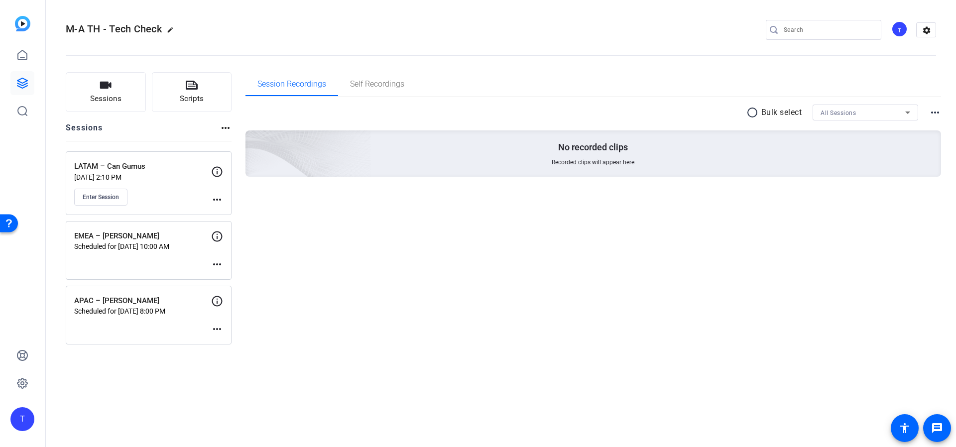
click at [219, 197] on mat-icon "more_horiz" at bounding box center [217, 200] width 12 height 12
click at [232, 212] on span "Edit Session" at bounding box center [241, 214] width 45 height 12
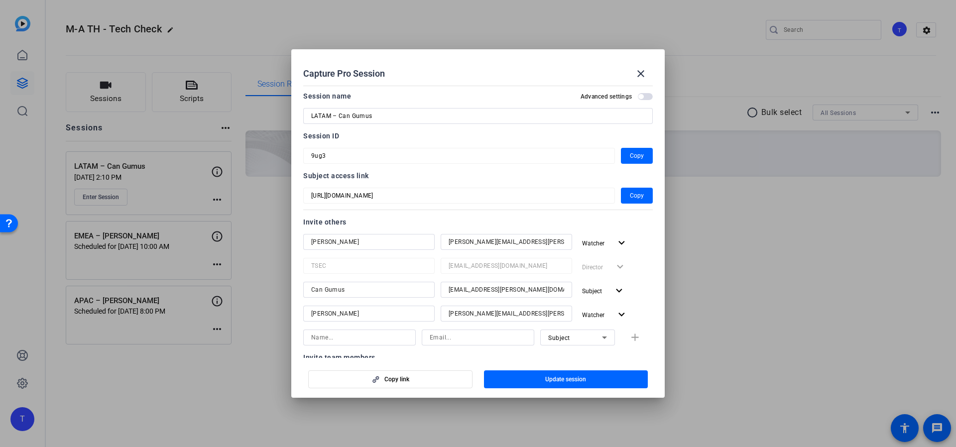
scroll to position [0, 0]
click at [638, 98] on span "button" at bounding box center [640, 98] width 5 height 5
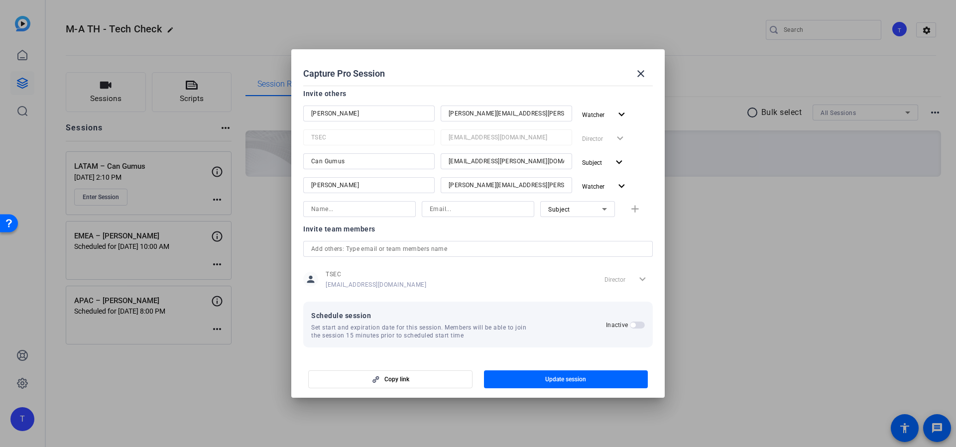
scroll to position [130, 0]
click at [630, 323] on span "button" at bounding box center [632, 324] width 5 height 5
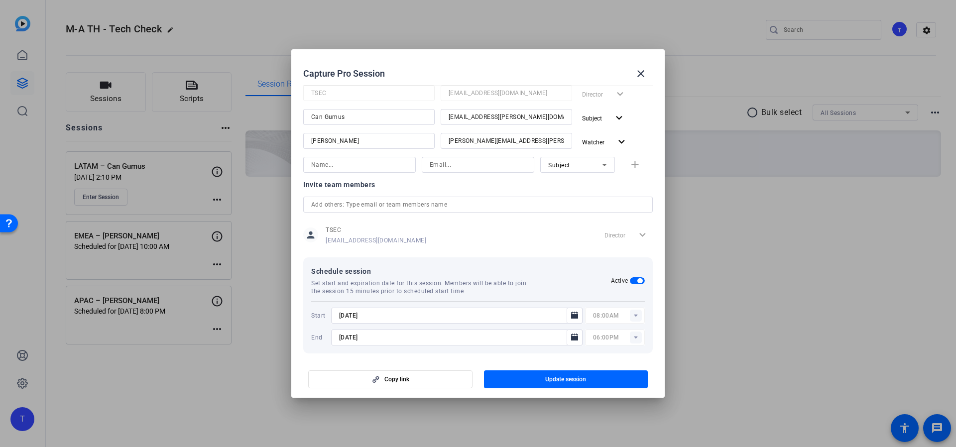
scroll to position [181, 0]
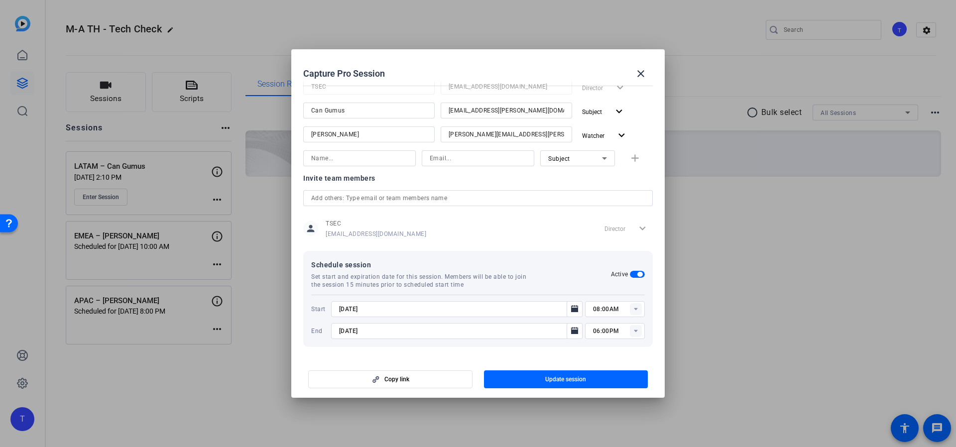
click at [416, 315] on div "[DATE]" at bounding box center [452, 309] width 226 height 16
click at [571, 311] on icon "Open calendar" at bounding box center [574, 308] width 7 height 7
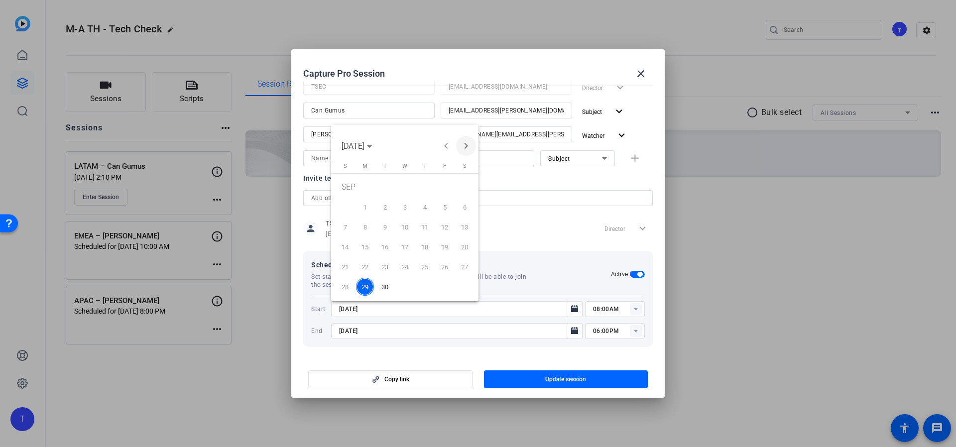
click at [469, 152] on span "Next month" at bounding box center [466, 146] width 20 height 20
click at [420, 186] on span "2" at bounding box center [425, 188] width 18 height 20
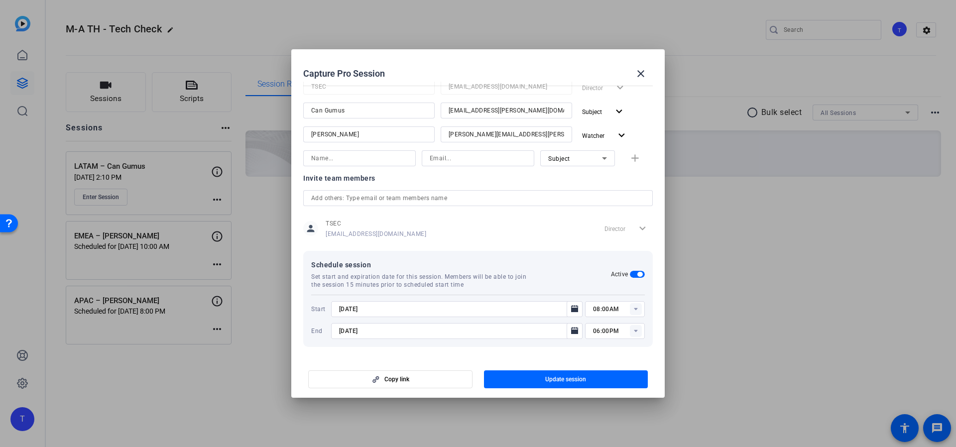
type input "[DATE]"
click at [630, 310] on rect at bounding box center [636, 309] width 12 height 12
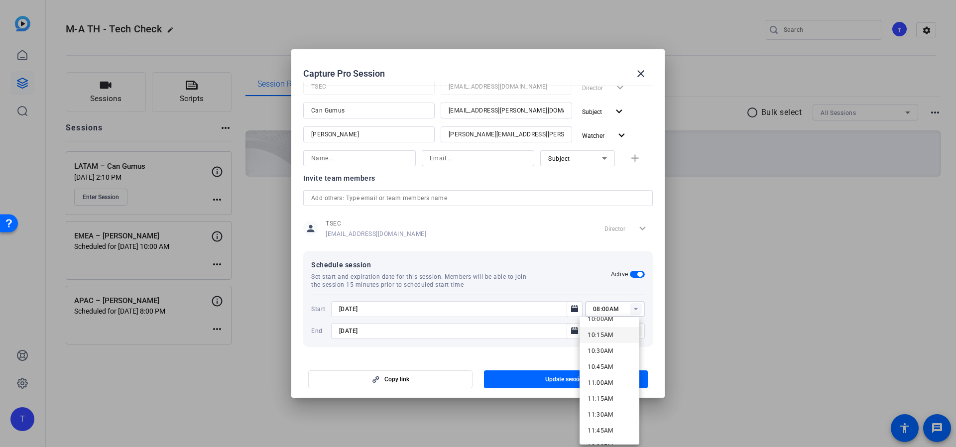
scroll to position [630, 0]
click at [612, 368] on span "10:30AM" at bounding box center [600, 367] width 26 height 7
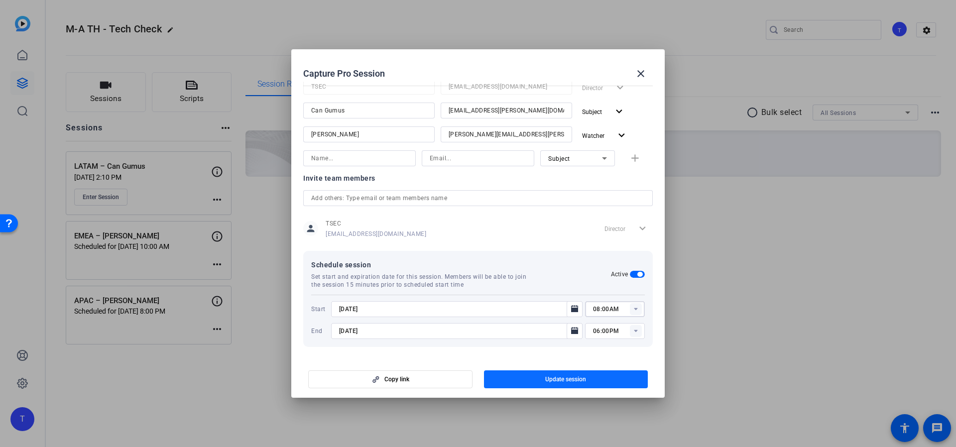
type input "10:30AM"
click at [602, 380] on span "button" at bounding box center [566, 379] width 164 height 24
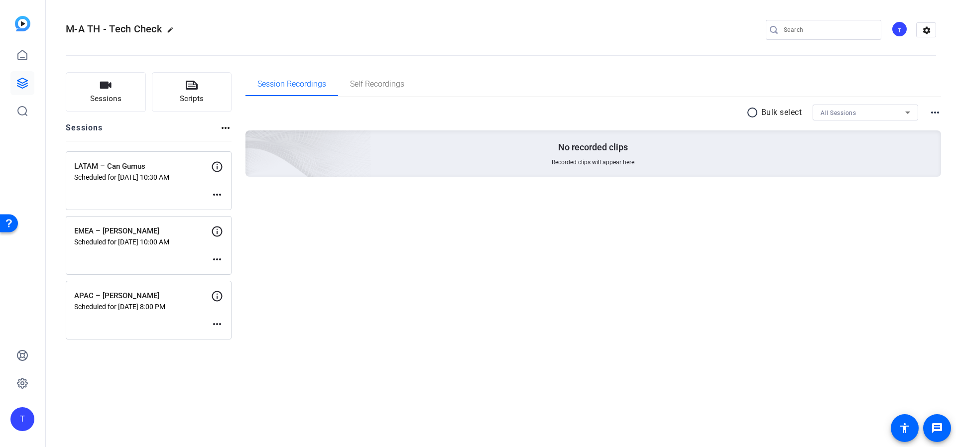
click at [219, 196] on mat-icon "more_horiz" at bounding box center [217, 195] width 12 height 12
click at [342, 263] on div at bounding box center [478, 223] width 956 height 447
click at [219, 197] on mat-icon "more_horiz" at bounding box center [217, 195] width 12 height 12
click at [365, 224] on div at bounding box center [478, 223] width 956 height 447
click at [217, 168] on icon at bounding box center [217, 167] width 10 height 10
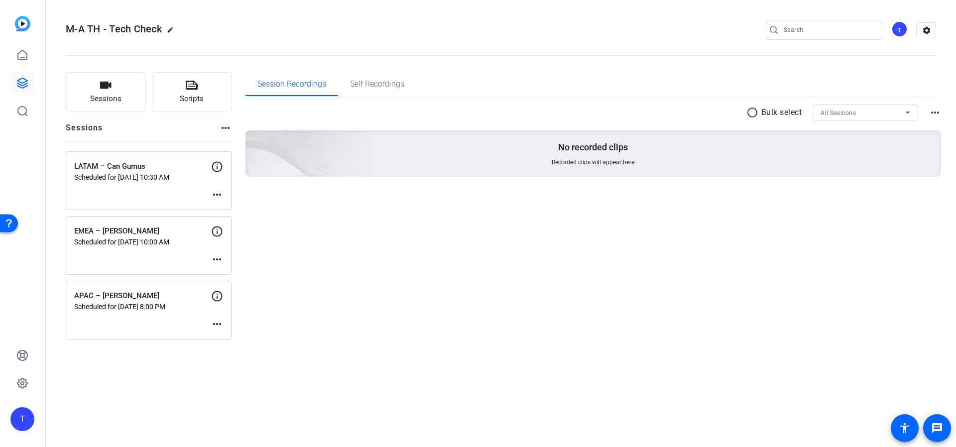
click at [219, 195] on mat-icon "more_horiz" at bounding box center [217, 195] width 12 height 12
click at [268, 211] on button "Edit Session" at bounding box center [241, 209] width 61 height 12
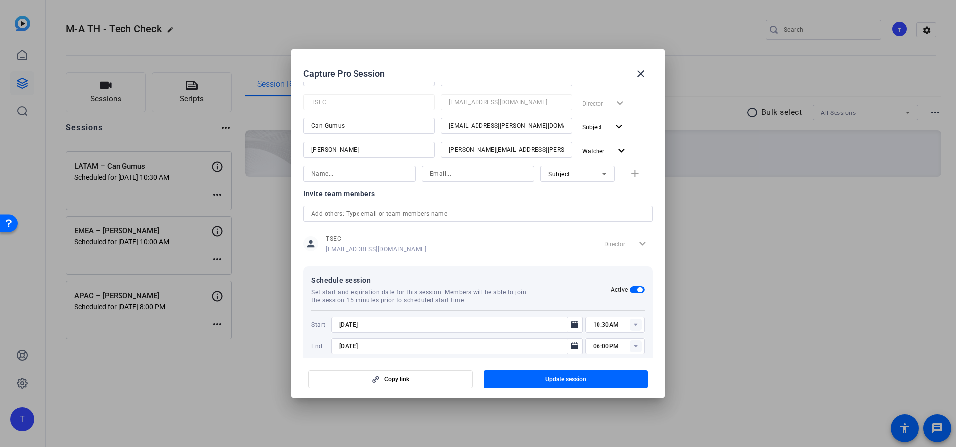
scroll to position [181, 0]
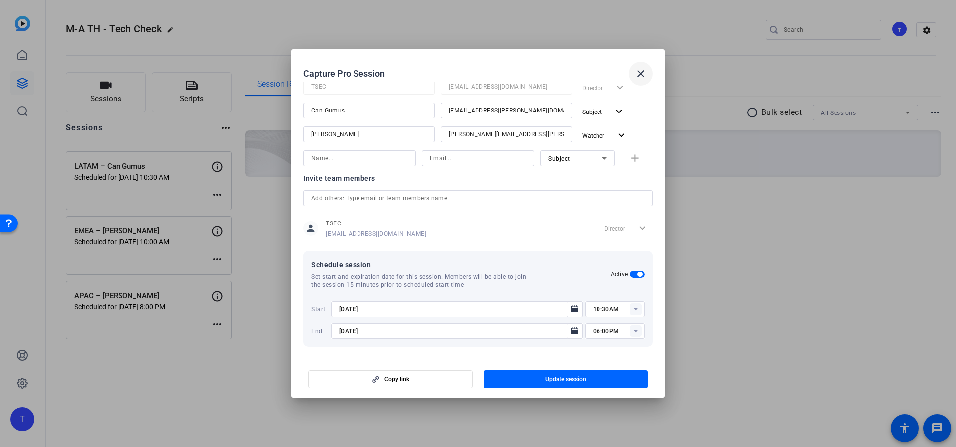
click at [637, 82] on span at bounding box center [641, 74] width 24 height 24
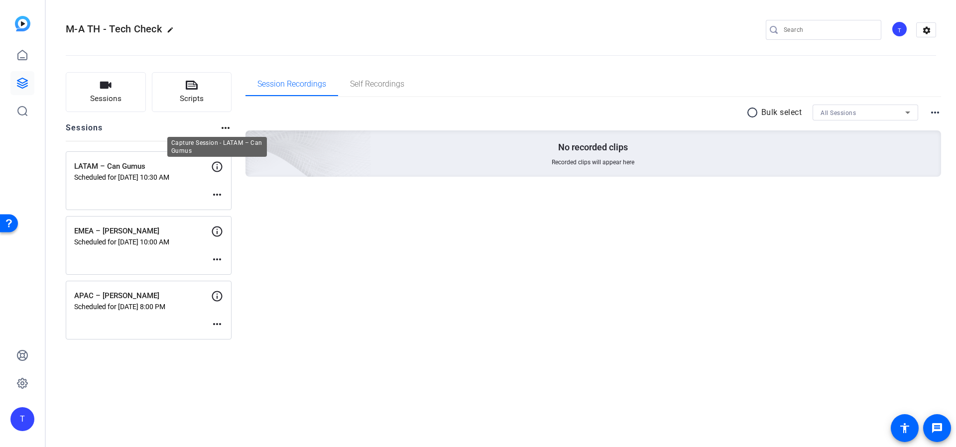
click at [219, 167] on icon at bounding box center [217, 167] width 12 height 12
click at [216, 168] on icon at bounding box center [217, 167] width 12 height 12
click at [223, 127] on mat-icon "more_horiz" at bounding box center [226, 128] width 12 height 12
click at [335, 261] on div at bounding box center [478, 223] width 956 height 447
click at [150, 238] on p "Scheduled for [DATE] 10:00 AM" at bounding box center [142, 242] width 137 height 8
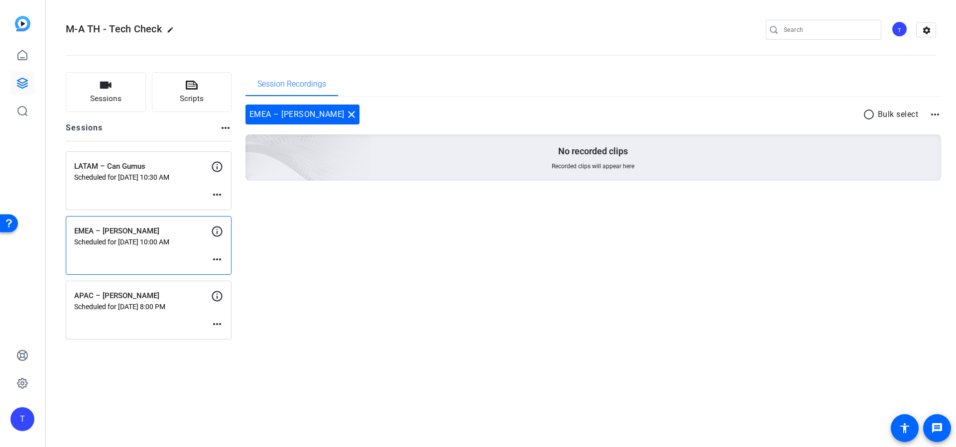
click at [752, 114] on mat-icon "more_horiz" at bounding box center [935, 115] width 12 height 12
drag, startPoint x: 650, startPoint y: 238, endPoint x: 641, endPoint y: 242, distance: 9.2
click at [649, 239] on div at bounding box center [478, 223] width 956 height 447
click at [217, 190] on mat-icon "more_horiz" at bounding box center [217, 195] width 12 height 12
click at [252, 210] on span "Edit Session" at bounding box center [241, 210] width 45 height 12
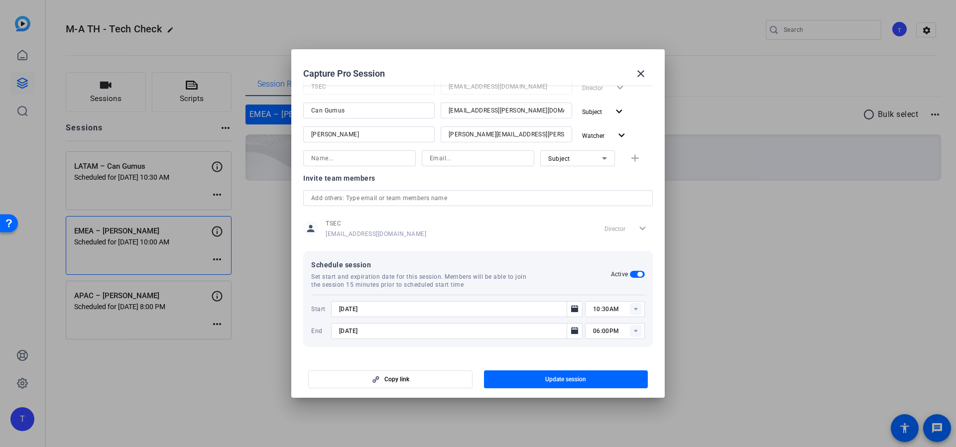
click at [635, 229] on div "Director expand_more" at bounding box center [626, 229] width 52 height 18
click at [638, 228] on div "Director expand_more" at bounding box center [626, 229] width 52 height 18
click at [402, 204] on div at bounding box center [478, 198] width 334 height 16
click at [391, 198] on input "text" at bounding box center [478, 198] width 334 height 12
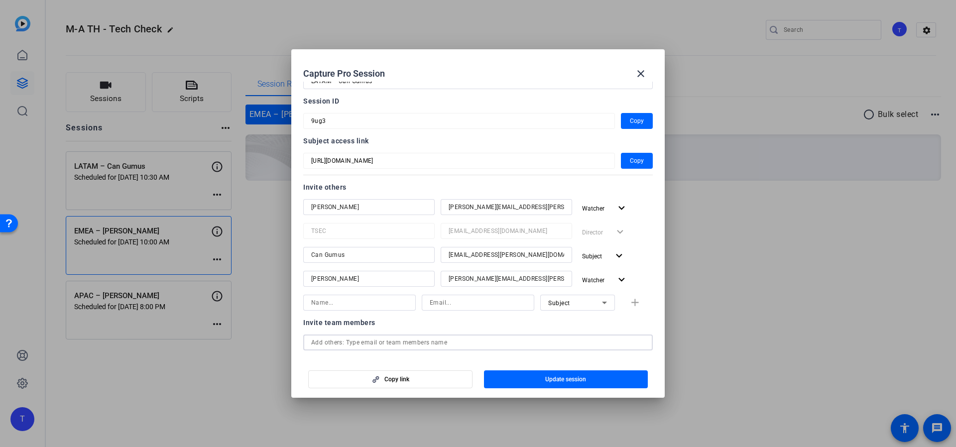
scroll to position [0, 0]
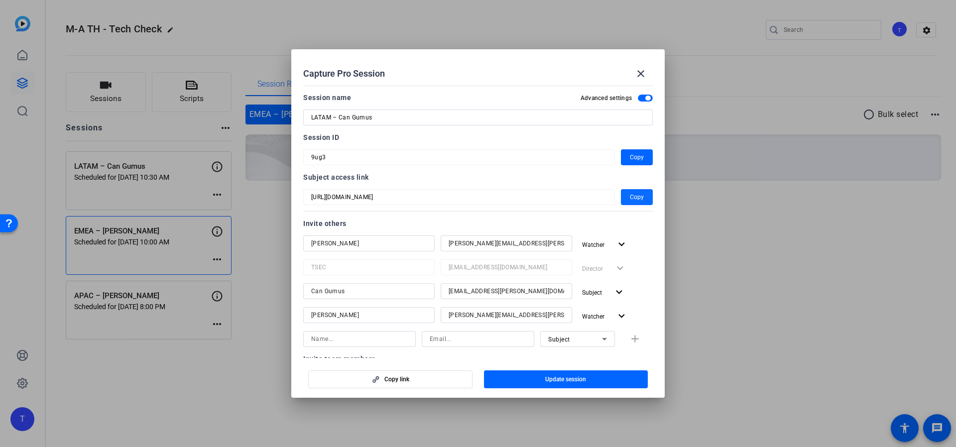
click at [630, 199] on span "Copy" at bounding box center [637, 197] width 14 height 12
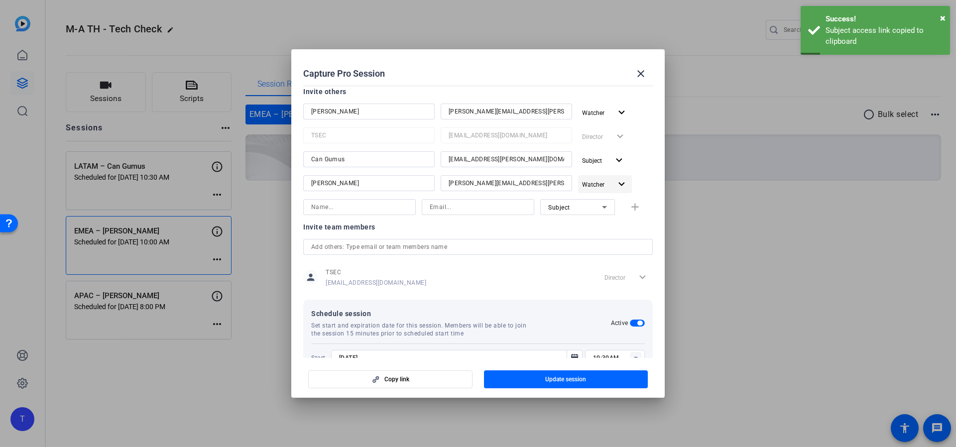
scroll to position [114, 0]
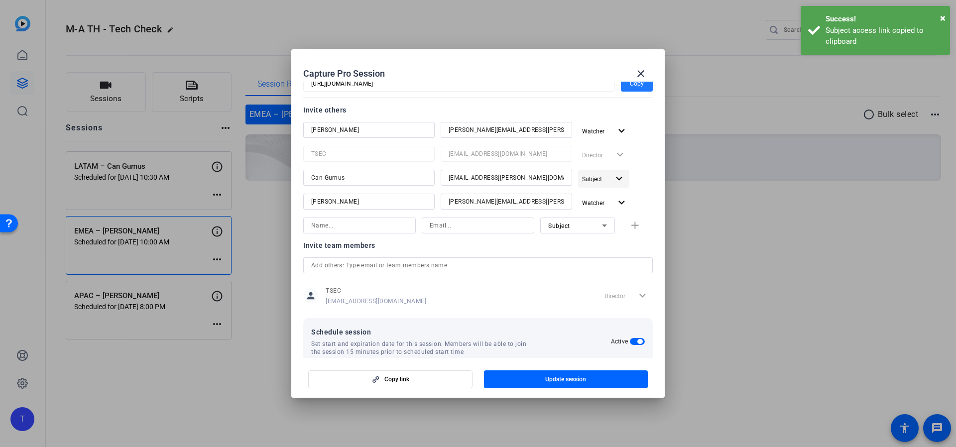
click at [613, 178] on mat-icon "expand_more" at bounding box center [619, 179] width 12 height 12
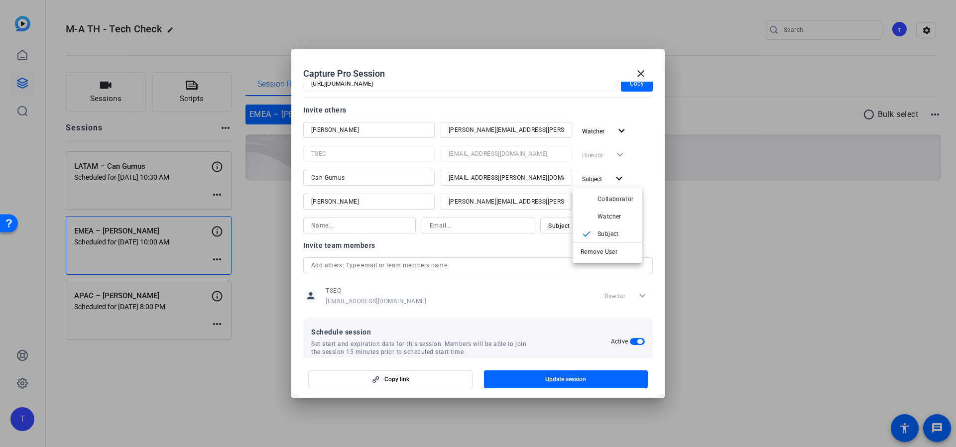
click at [643, 167] on div at bounding box center [478, 223] width 956 height 447
click at [386, 225] on input at bounding box center [359, 226] width 97 height 12
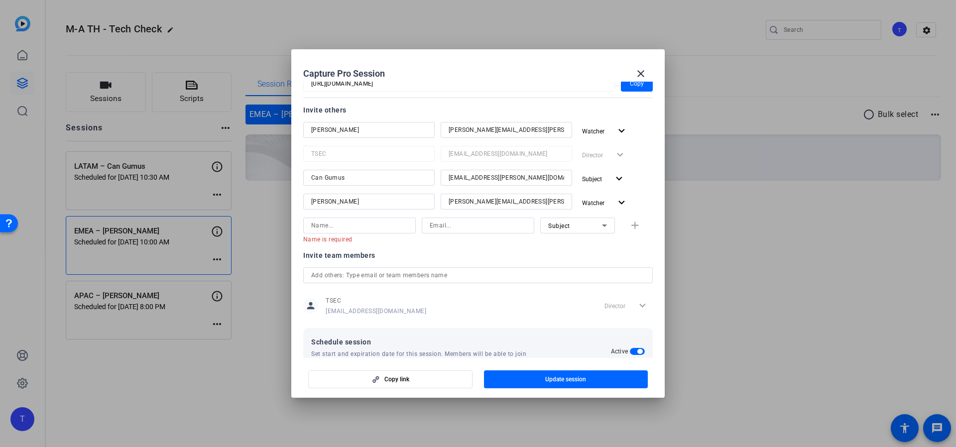
click at [169, 196] on div at bounding box center [478, 223] width 956 height 447
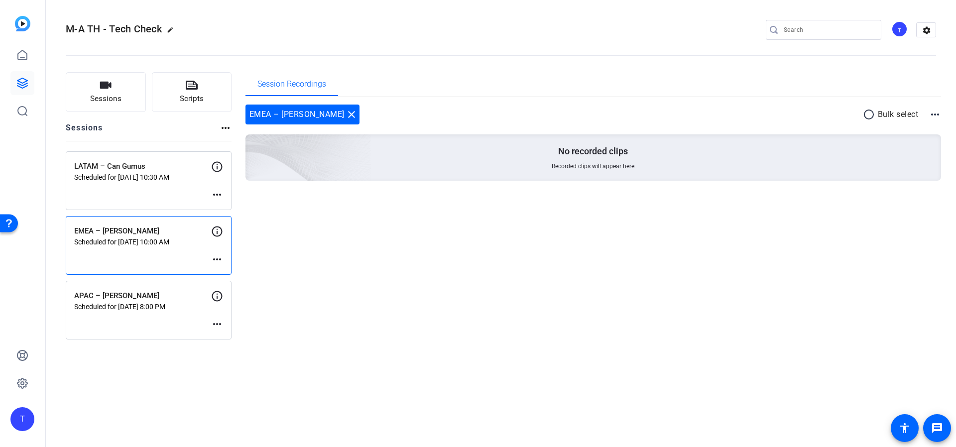
click at [218, 195] on mat-icon "more_horiz" at bounding box center [217, 195] width 12 height 12
click at [229, 206] on span "Edit Session" at bounding box center [241, 210] width 45 height 12
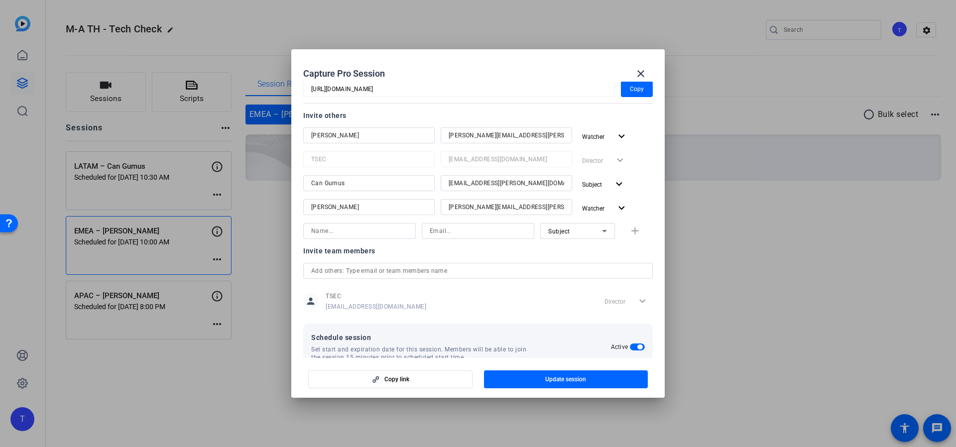
scroll to position [126, 0]
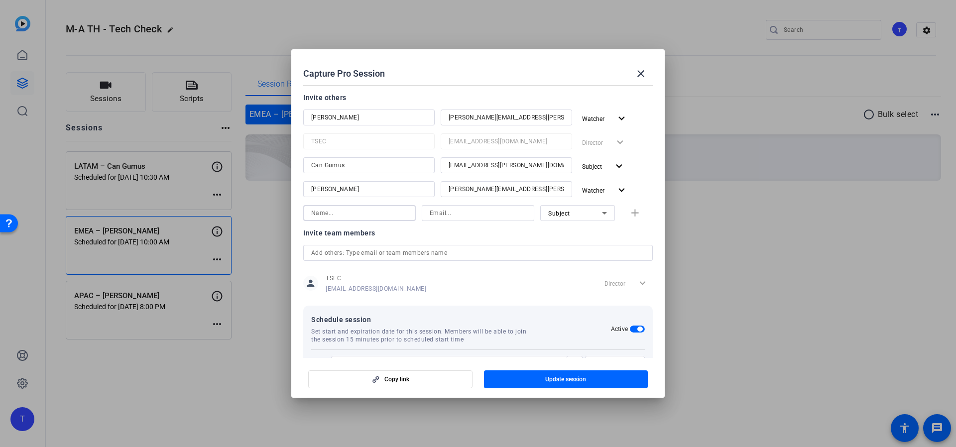
click at [384, 214] on input at bounding box center [359, 213] width 97 height 12
type input "[PERSON_NAME]"
click at [459, 217] on input at bounding box center [478, 213] width 97 height 12
type input "[EMAIL_ADDRESS][DOMAIN_NAME]"
click at [598, 215] on icon at bounding box center [604, 213] width 12 height 12
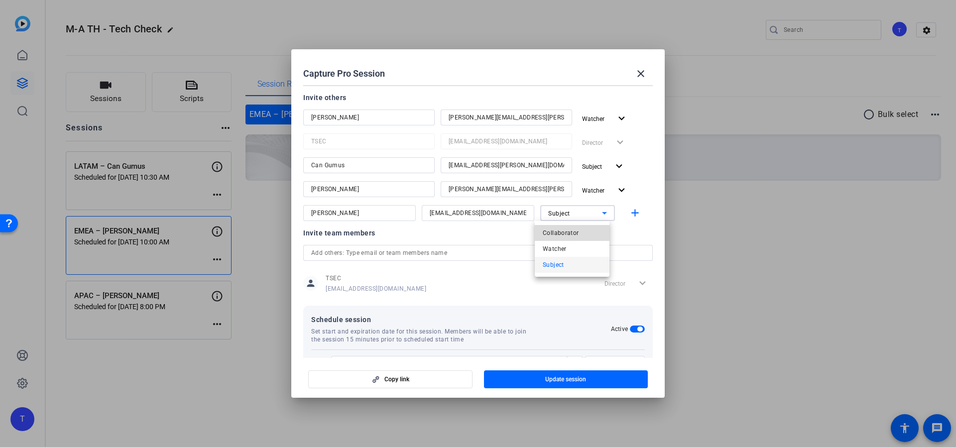
click at [588, 229] on mat-option "Collaborator" at bounding box center [572, 233] width 75 height 16
click at [629, 214] on mat-icon "add" at bounding box center [635, 213] width 12 height 12
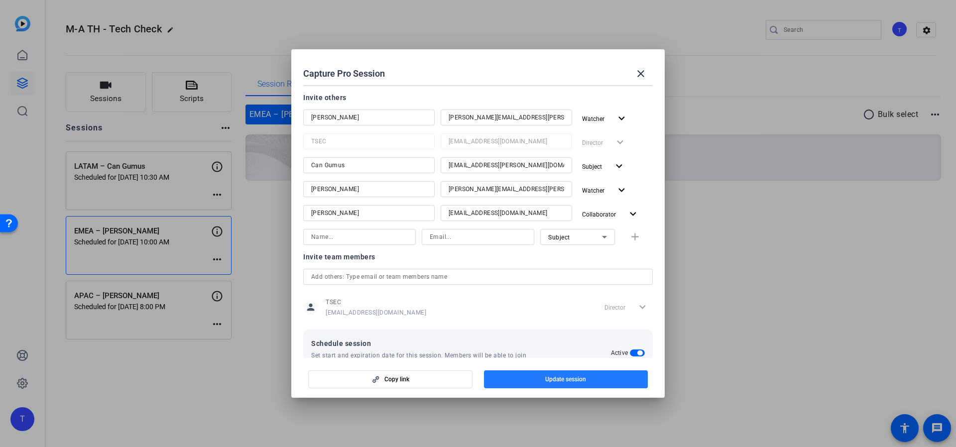
click at [570, 382] on span "Update session" at bounding box center [565, 379] width 41 height 8
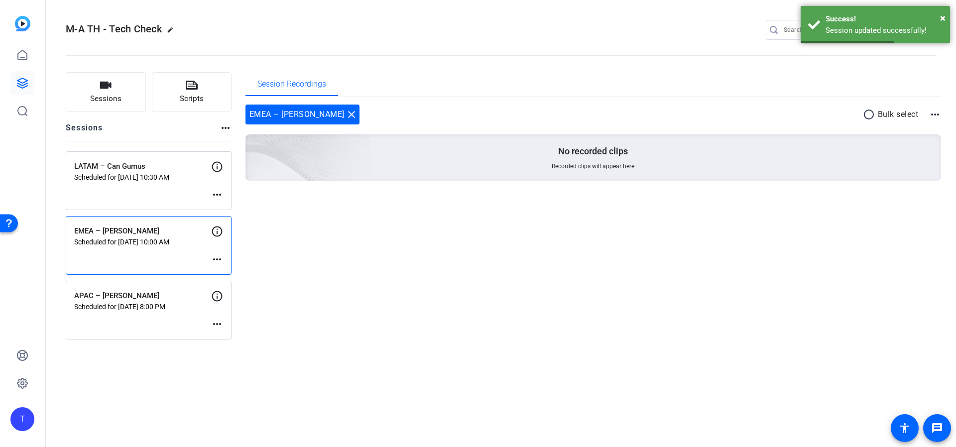
click at [220, 258] on mat-icon "more_horiz" at bounding box center [217, 259] width 12 height 12
click at [239, 272] on span "Edit Session" at bounding box center [241, 274] width 45 height 12
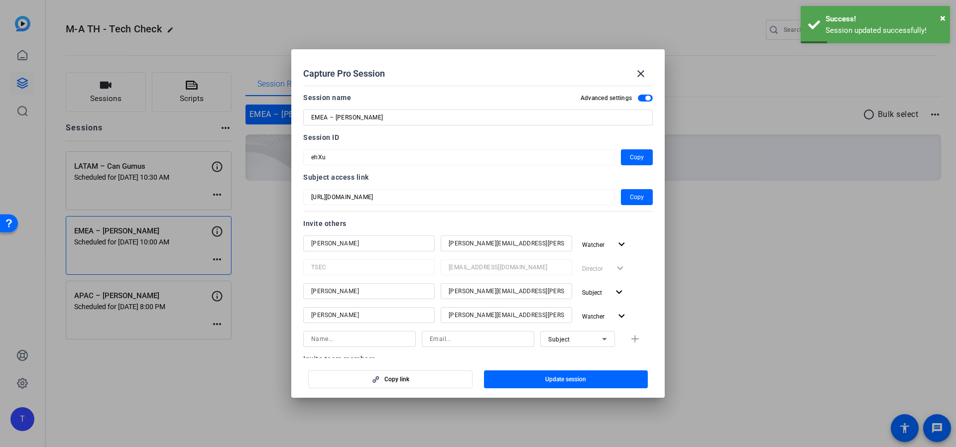
scroll to position [181, 0]
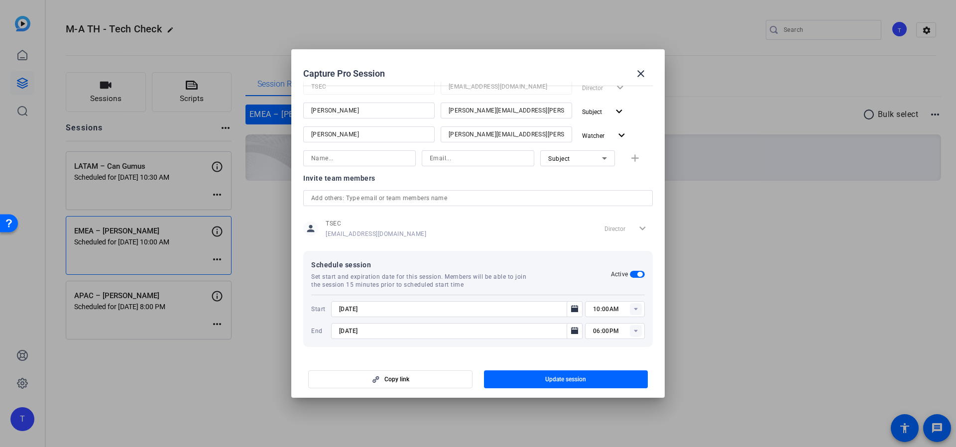
click at [366, 155] on input at bounding box center [359, 158] width 97 height 12
type input "k"
type input "[PERSON_NAME]"
click at [460, 160] on input at bounding box center [478, 158] width 97 height 12
type input "[EMAIL_ADDRESS][DOMAIN_NAME]"
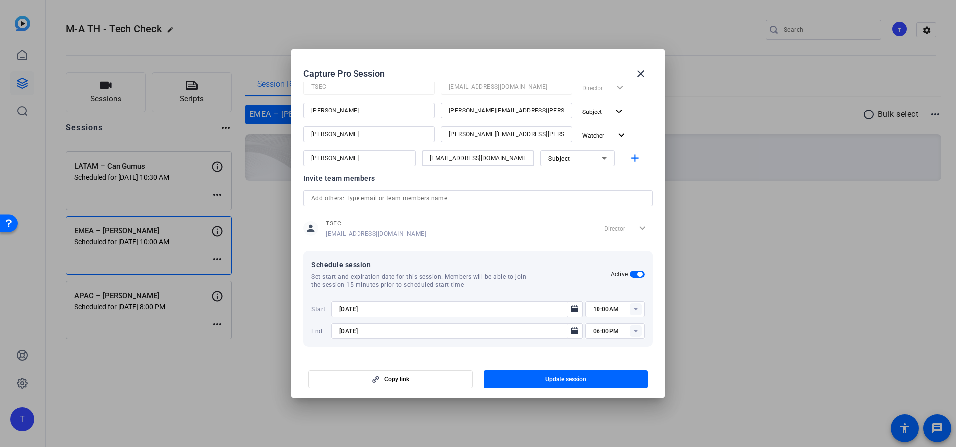
click at [564, 157] on div "Subject" at bounding box center [575, 158] width 54 height 12
drag, startPoint x: 581, startPoint y: 177, endPoint x: 588, endPoint y: 190, distance: 14.7
click at [581, 176] on mat-option "Collaborator" at bounding box center [572, 178] width 75 height 16
click at [634, 161] on mat-icon "add" at bounding box center [635, 158] width 12 height 12
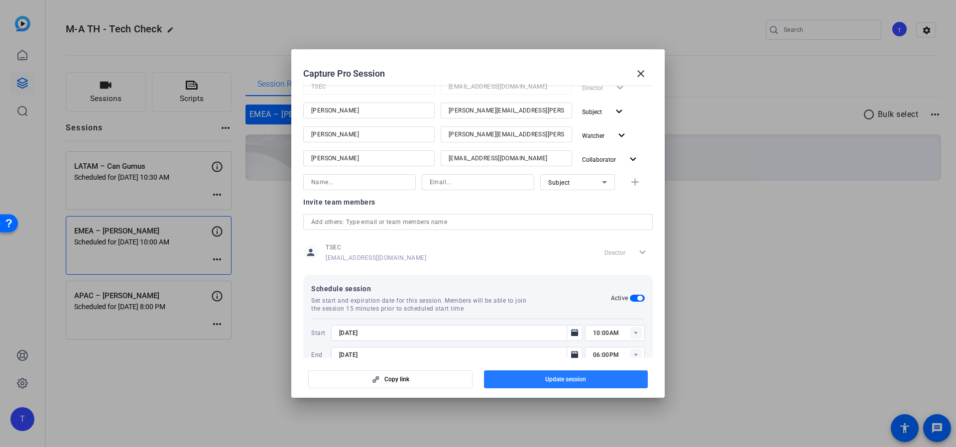
click at [592, 383] on span "button" at bounding box center [566, 379] width 164 height 24
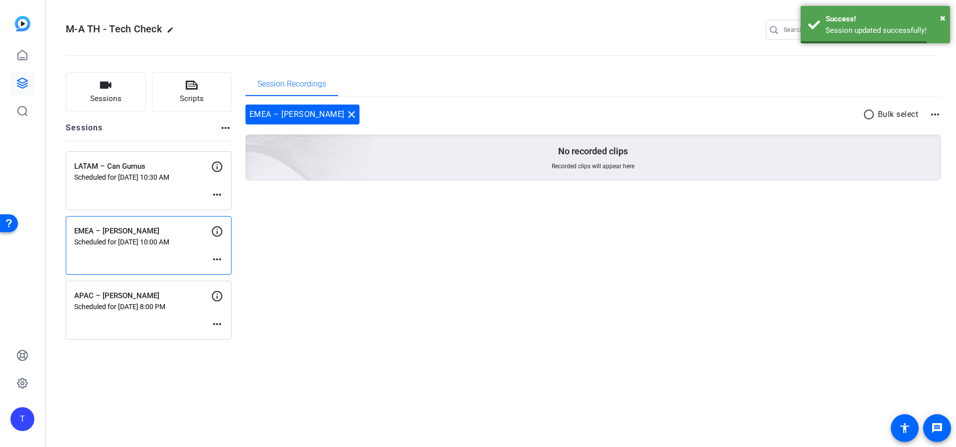
click at [218, 320] on mat-icon "more_horiz" at bounding box center [217, 324] width 12 height 12
drag, startPoint x: 259, startPoint y: 337, endPoint x: 266, endPoint y: 334, distance: 7.6
click at [259, 337] on span "Edit Session" at bounding box center [241, 339] width 45 height 12
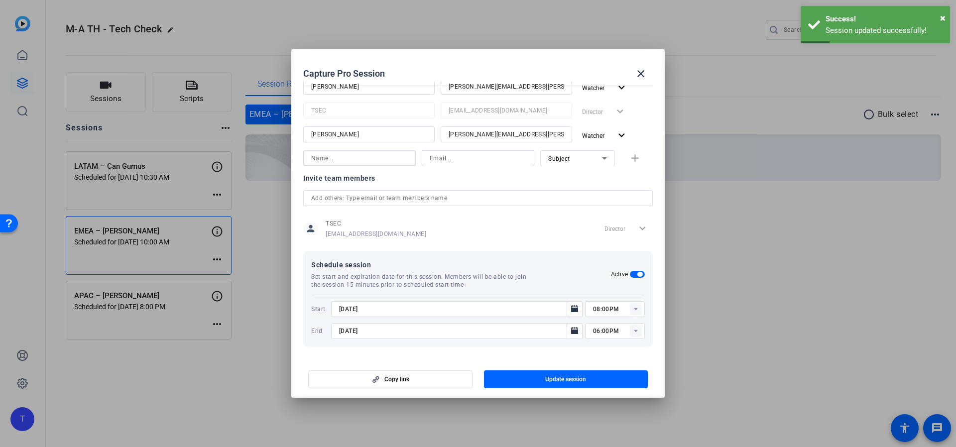
click at [364, 159] on input at bounding box center [359, 158] width 97 height 12
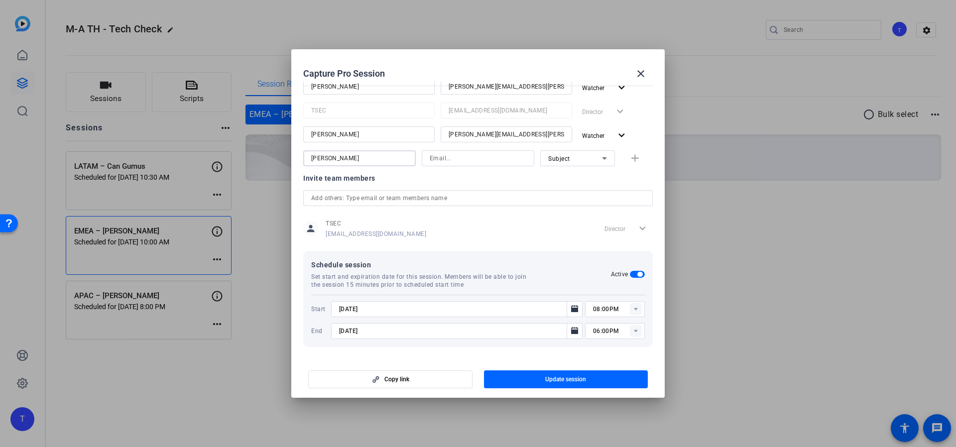
type input "[PERSON_NAME]"
click at [436, 157] on input at bounding box center [478, 158] width 97 height 12
type input "[EMAIL_ADDRESS][DOMAIN_NAME]"
click at [567, 160] on div "Subject" at bounding box center [575, 158] width 54 height 12
click at [576, 178] on span "Collaborator" at bounding box center [561, 178] width 36 height 12
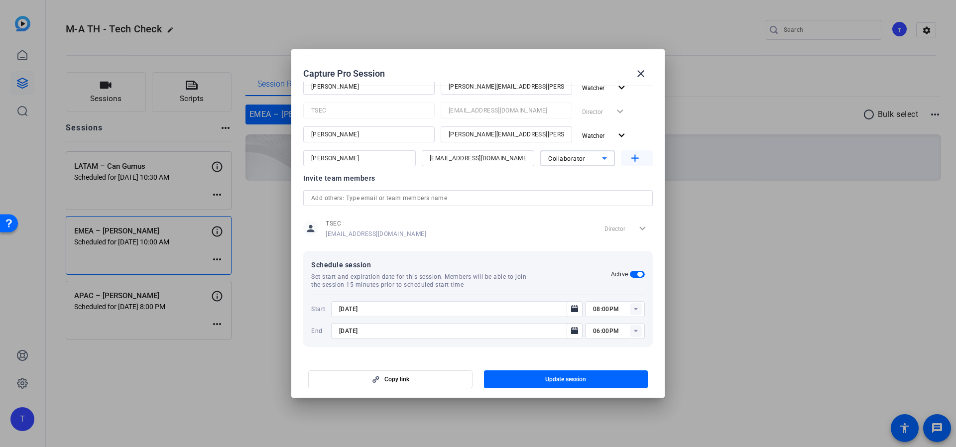
click at [632, 163] on mat-icon "add" at bounding box center [635, 158] width 12 height 12
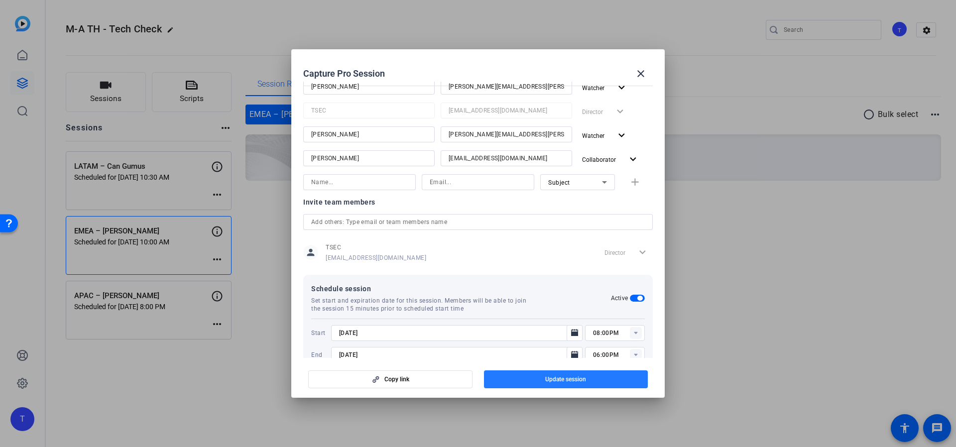
click at [574, 380] on span "Update session" at bounding box center [565, 379] width 41 height 8
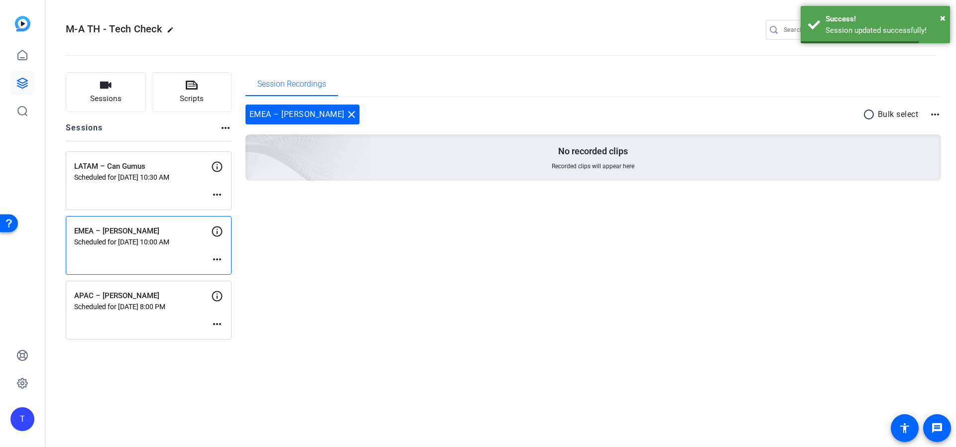
click at [219, 261] on mat-icon "more_horiz" at bounding box center [217, 259] width 12 height 12
drag, startPoint x: 262, startPoint y: 273, endPoint x: 271, endPoint y: 271, distance: 8.6
click at [262, 273] on span "Edit Session" at bounding box center [241, 274] width 45 height 12
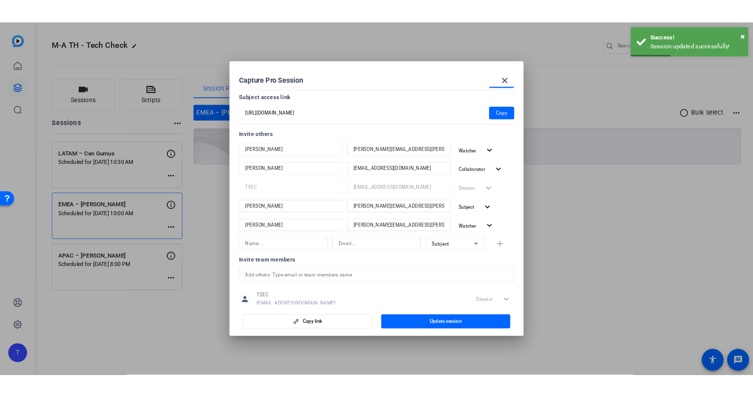
scroll to position [86, 0]
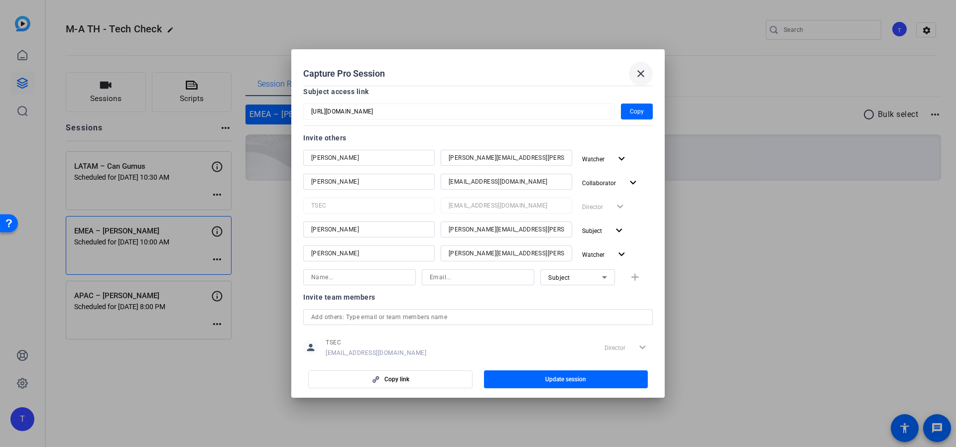
click at [644, 70] on mat-icon "close" at bounding box center [641, 74] width 12 height 12
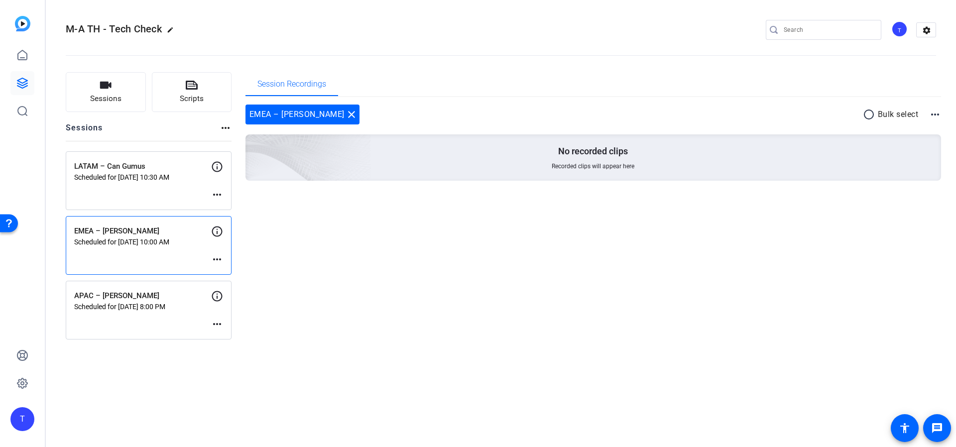
click at [217, 197] on mat-icon "more_horiz" at bounding box center [217, 195] width 12 height 12
click at [243, 208] on span "Edit Session" at bounding box center [241, 210] width 45 height 12
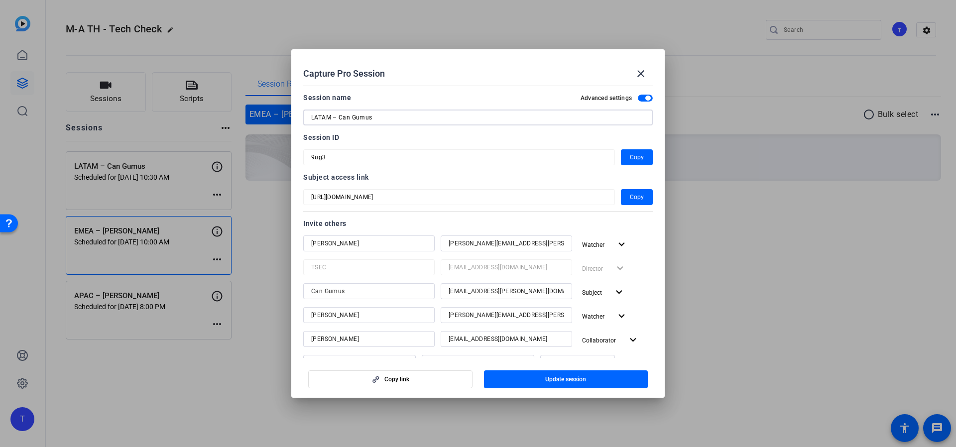
click at [386, 119] on input "LATAM – Can Gumus" at bounding box center [478, 118] width 334 height 12
type input "LATAM – Can Gumus (tech Check)"
click at [559, 379] on span "Update session" at bounding box center [565, 379] width 41 height 8
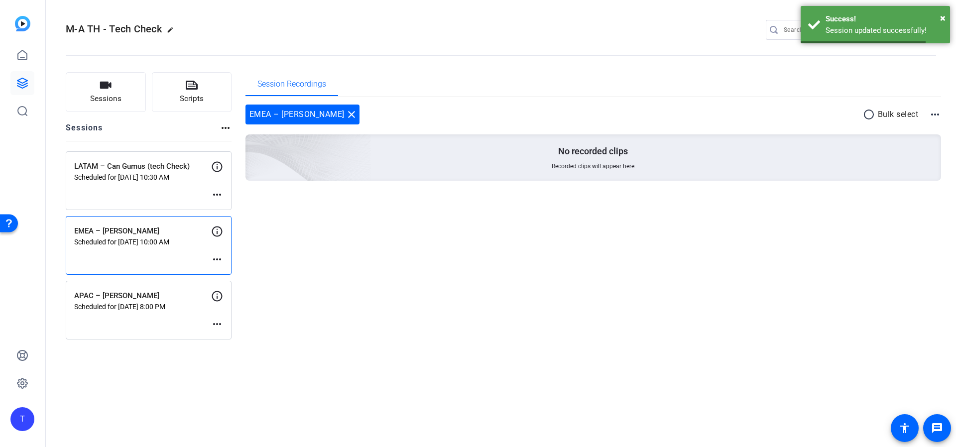
click at [217, 257] on mat-icon "more_horiz" at bounding box center [217, 259] width 12 height 12
click at [233, 270] on span "Edit Session" at bounding box center [241, 274] width 45 height 12
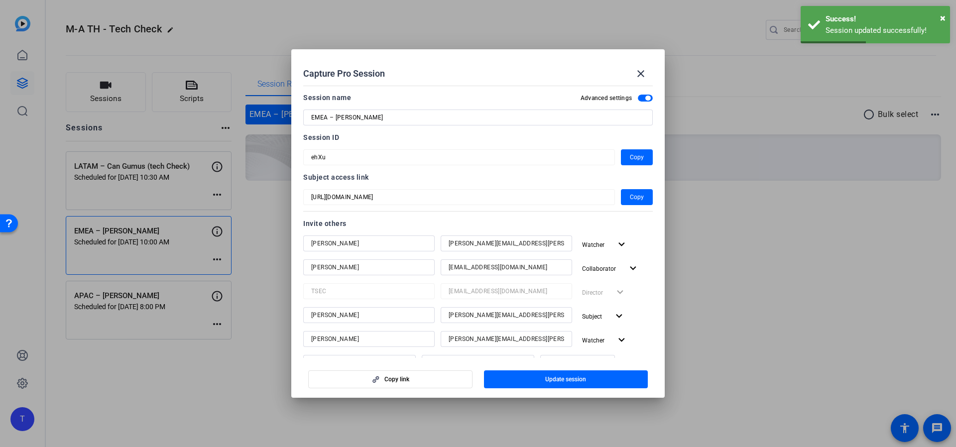
click at [426, 118] on input "EMEA – [PERSON_NAME]" at bounding box center [478, 118] width 334 height 12
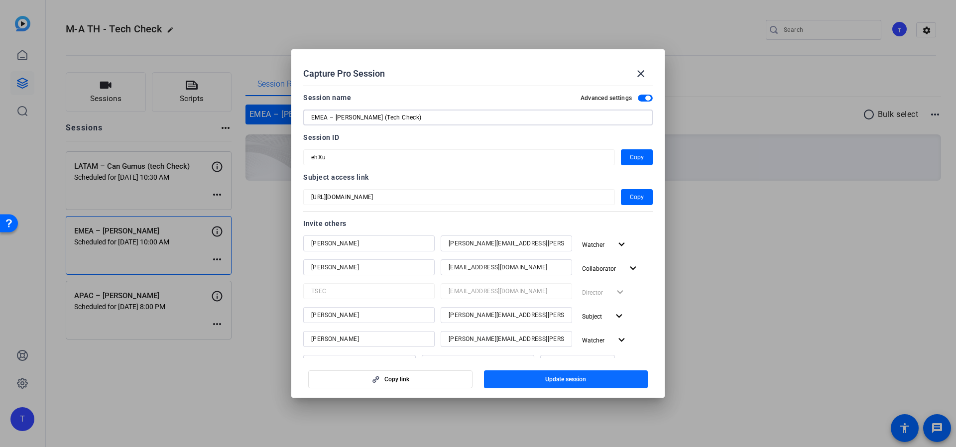
type input "EMEA – [PERSON_NAME] (Tech Check)"
click at [513, 382] on span "button" at bounding box center [566, 379] width 164 height 24
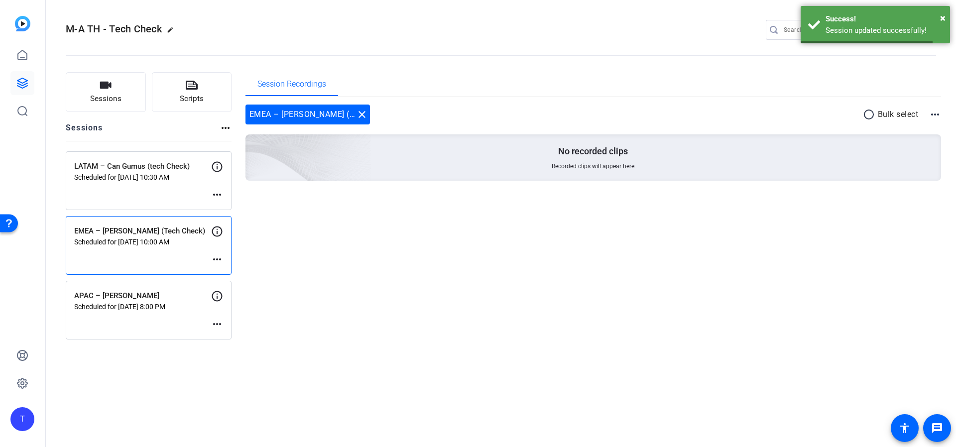
click at [221, 323] on mat-icon "more_horiz" at bounding box center [217, 324] width 12 height 12
click at [251, 339] on span "Edit Session" at bounding box center [241, 339] width 45 height 12
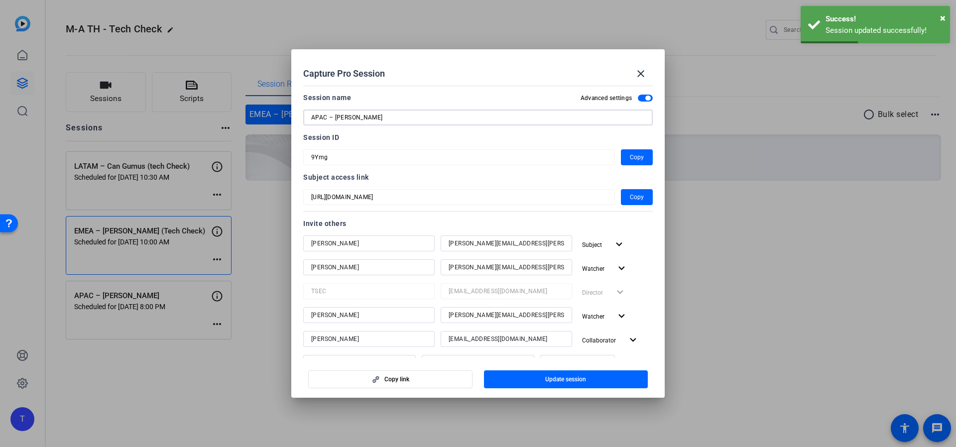
click at [397, 121] on input "APAC – [PERSON_NAME]" at bounding box center [478, 118] width 334 height 12
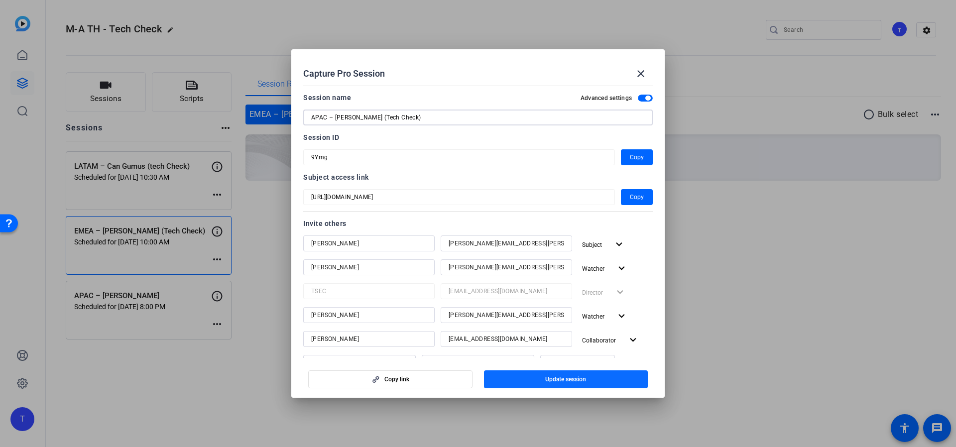
type input "APAC – [PERSON_NAME] (Tech Check)"
click at [596, 379] on span "button" at bounding box center [566, 379] width 164 height 24
